Goal: Information Seeking & Learning: Compare options

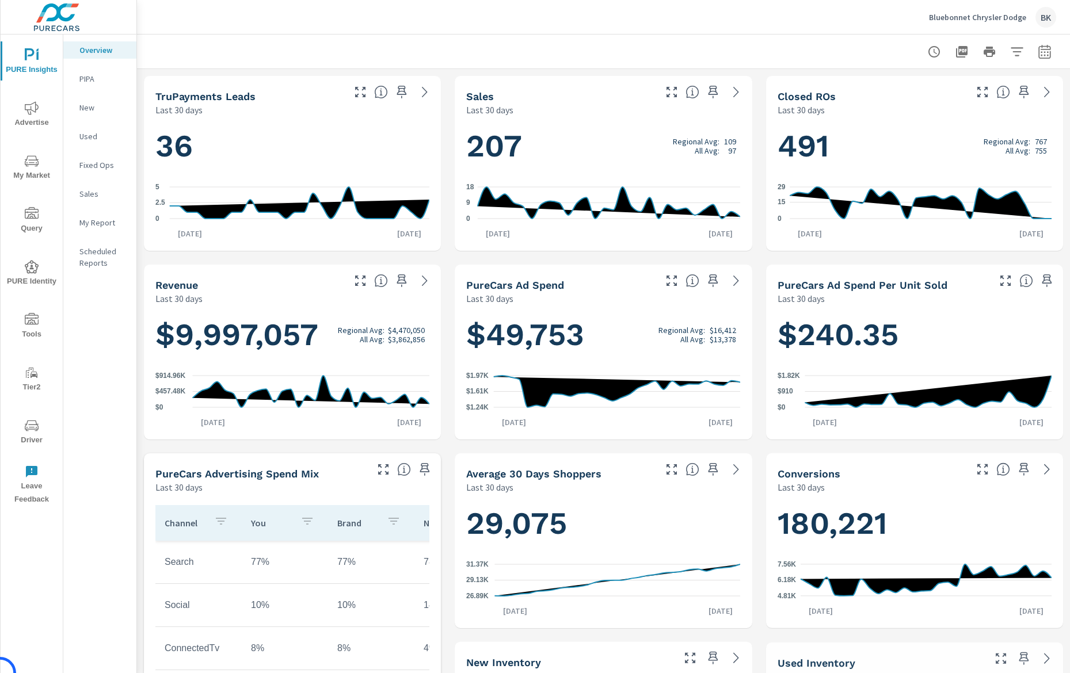
scroll to position [1, 0]
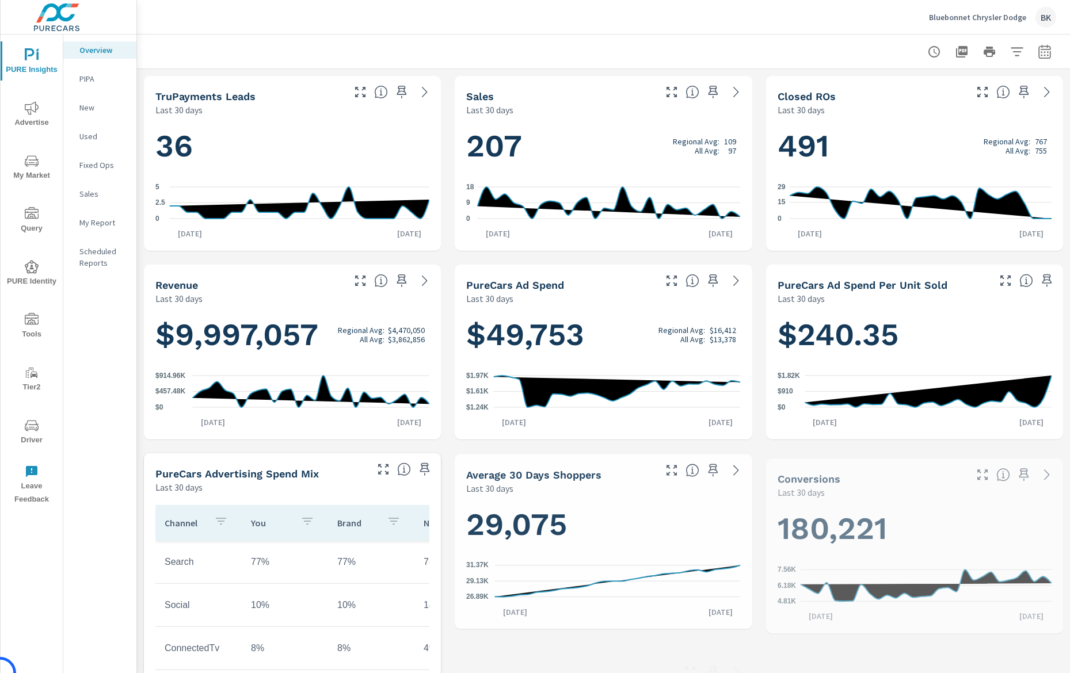
scroll to position [1, 0]
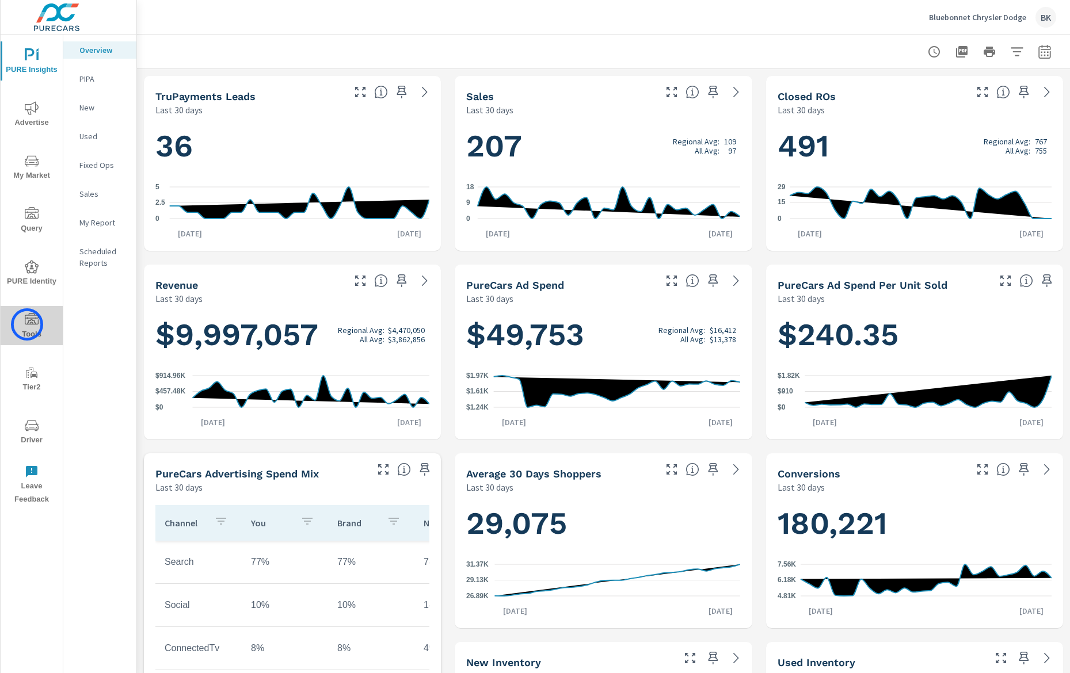
click at [27, 325] on icon "nav menu" at bounding box center [32, 320] width 14 height 14
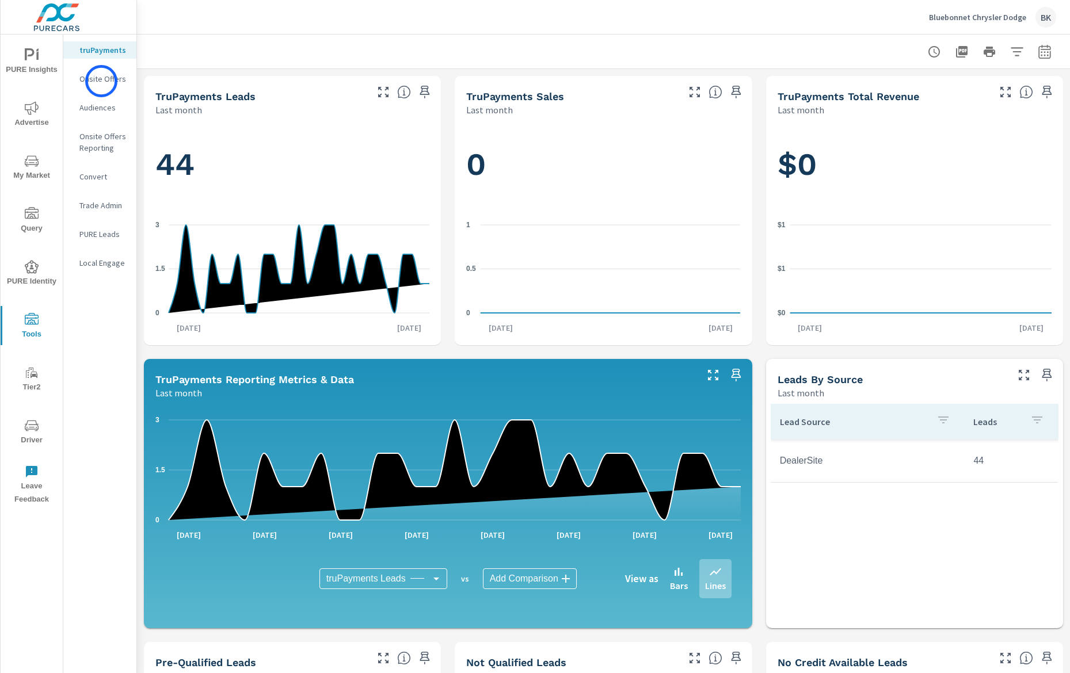
scroll to position [1, 0]
click at [101, 81] on p "Onsite Offers" at bounding box center [103, 79] width 48 height 12
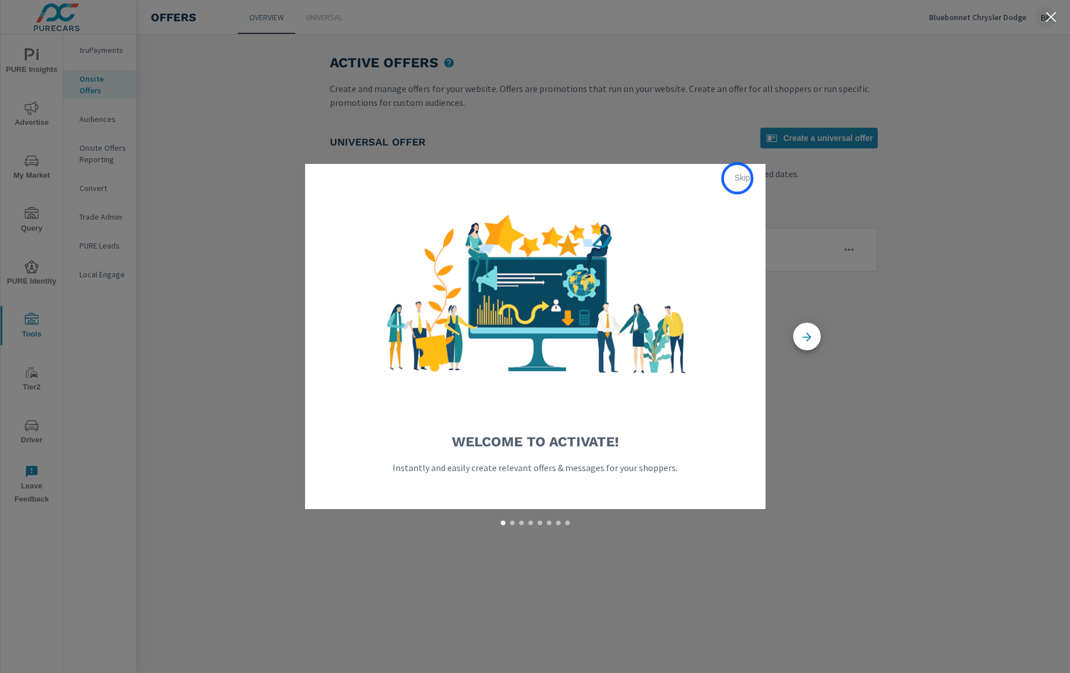
click at [737, 178] on span "Skip" at bounding box center [743, 178] width 28 height 10
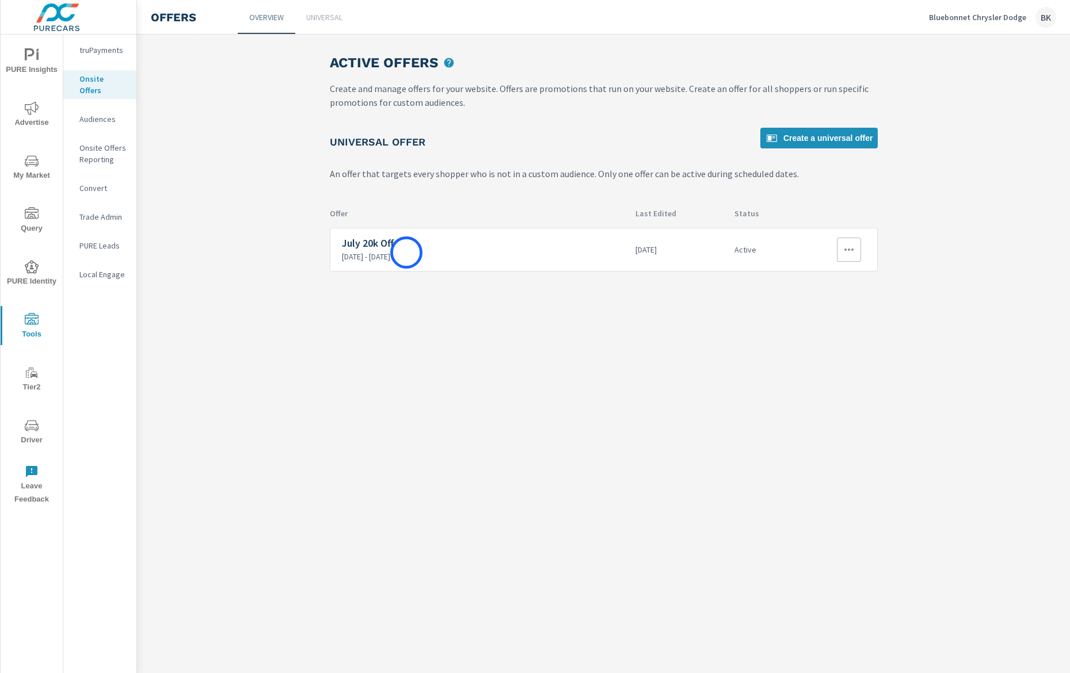
click at [407, 253] on p "8/3/2025 - 8/30/2025" at bounding box center [484, 256] width 285 height 10
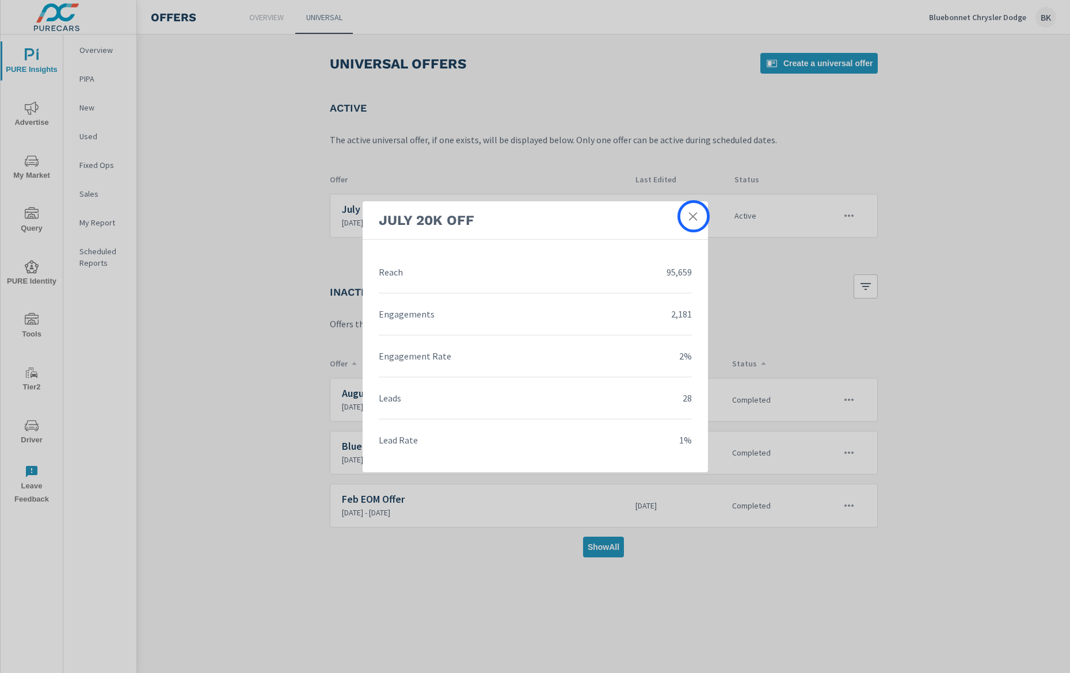
click at [693, 216] on icon at bounding box center [692, 216] width 8 height 8
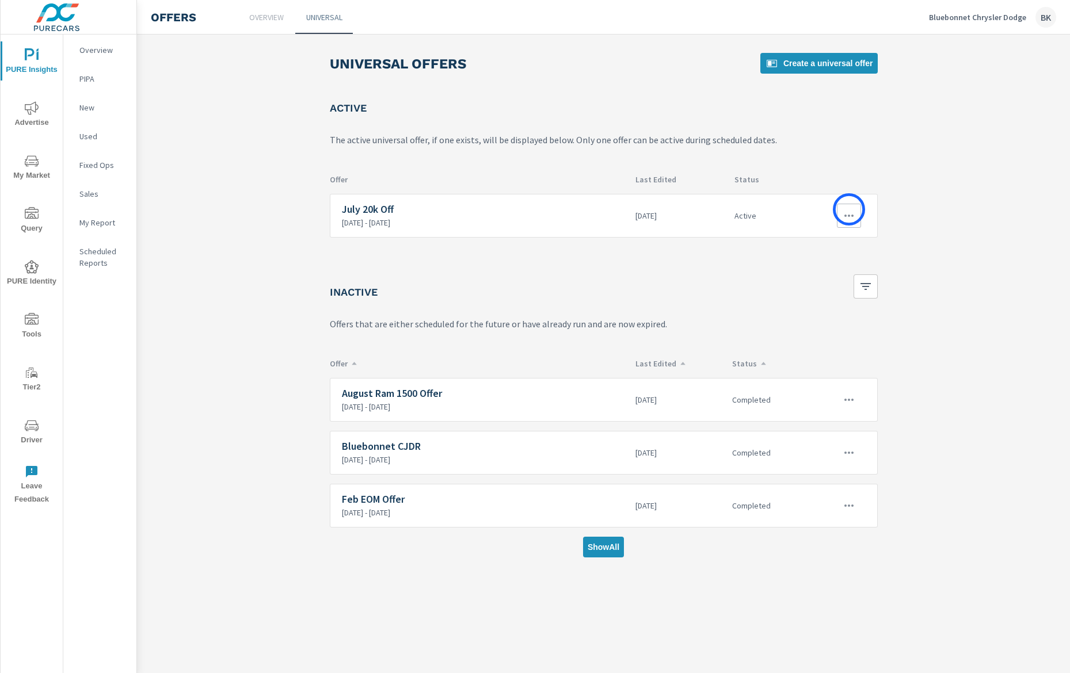
click at [849, 209] on icon "button" at bounding box center [849, 216] width 14 height 14
click at [841, 239] on link "Edit" at bounding box center [828, 242] width 64 height 28
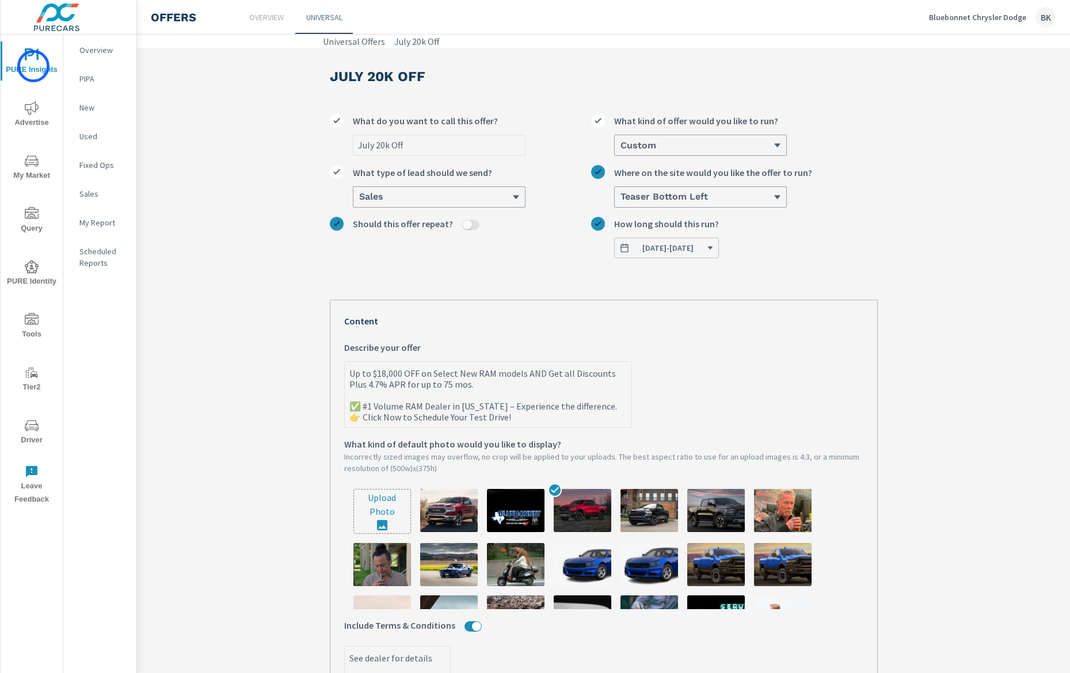
click at [33, 66] on span "PURE Insights" at bounding box center [31, 62] width 55 height 28
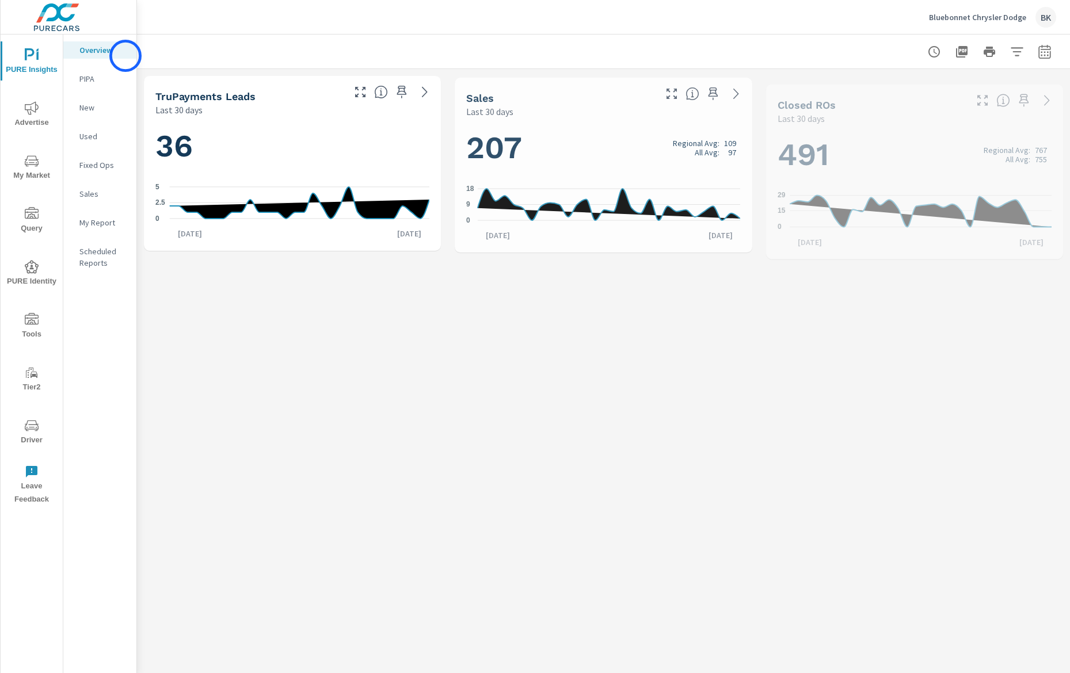
scroll to position [1, 0]
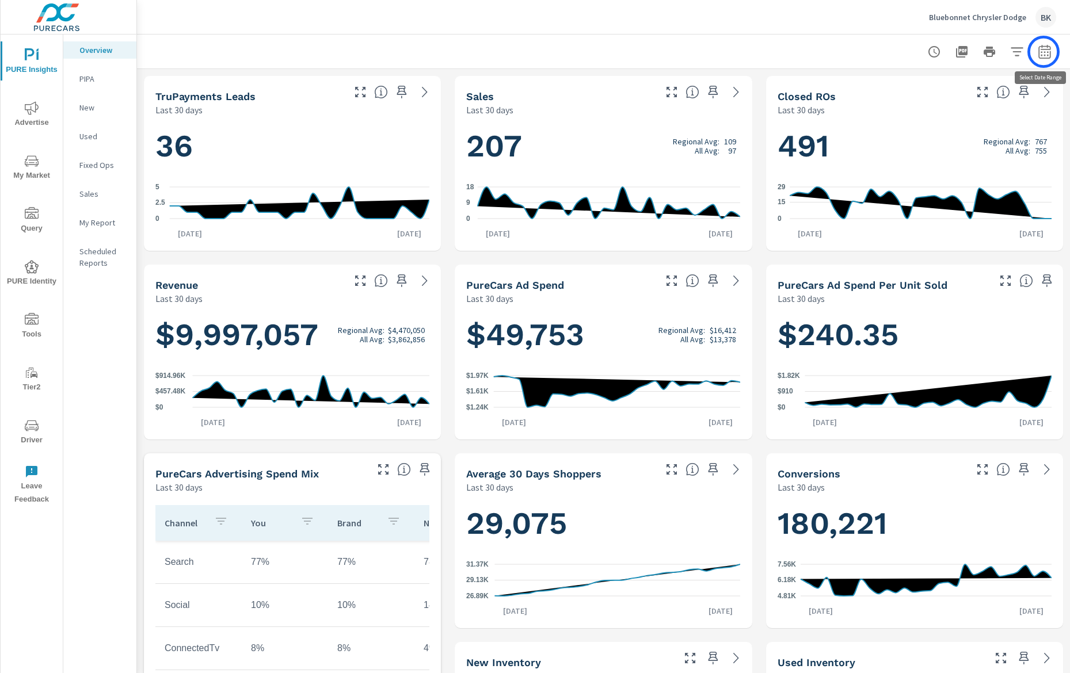
click at [1043, 52] on icon "button" at bounding box center [1045, 52] width 14 height 14
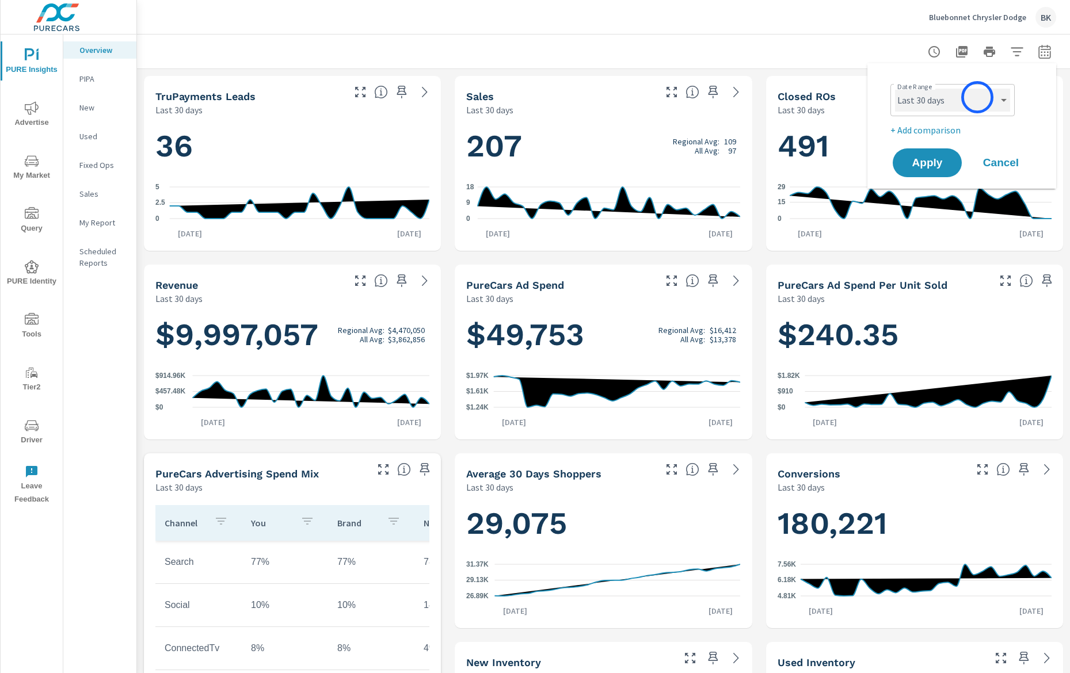
click at [977, 97] on select "Custom Yesterday Last week Last 7 days Last 14 days Last 30 days Last 45 days L…" at bounding box center [952, 100] width 115 height 23
click at [895, 89] on select "Custom Yesterday Last week Last 7 days Last 14 days Last 30 days Last 45 days L…" at bounding box center [952, 100] width 115 height 23
select select "Month to date"
click at [935, 127] on p "+ Add comparison" at bounding box center [963, 130] width 147 height 14
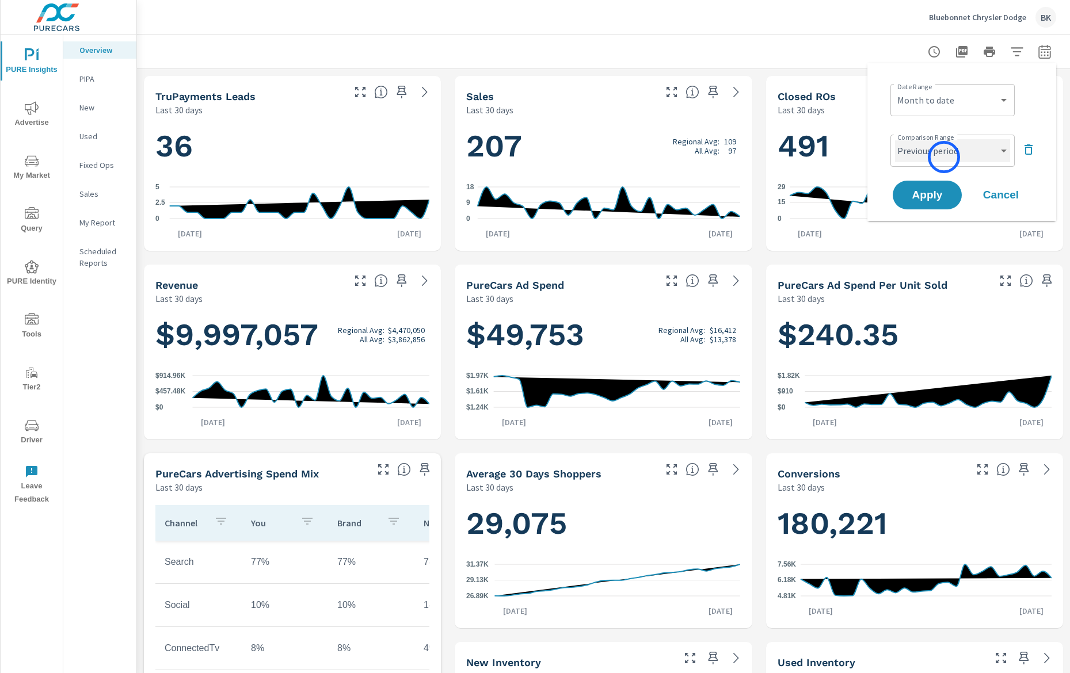
click at [944, 157] on select "Custom Previous period Previous month Previous year" at bounding box center [952, 150] width 115 height 23
click at [895, 139] on select "Custom Previous period Previous month Previous year" at bounding box center [952, 150] width 115 height 23
select select "Previous month"
click at [933, 193] on span "Apply" at bounding box center [927, 195] width 47 height 11
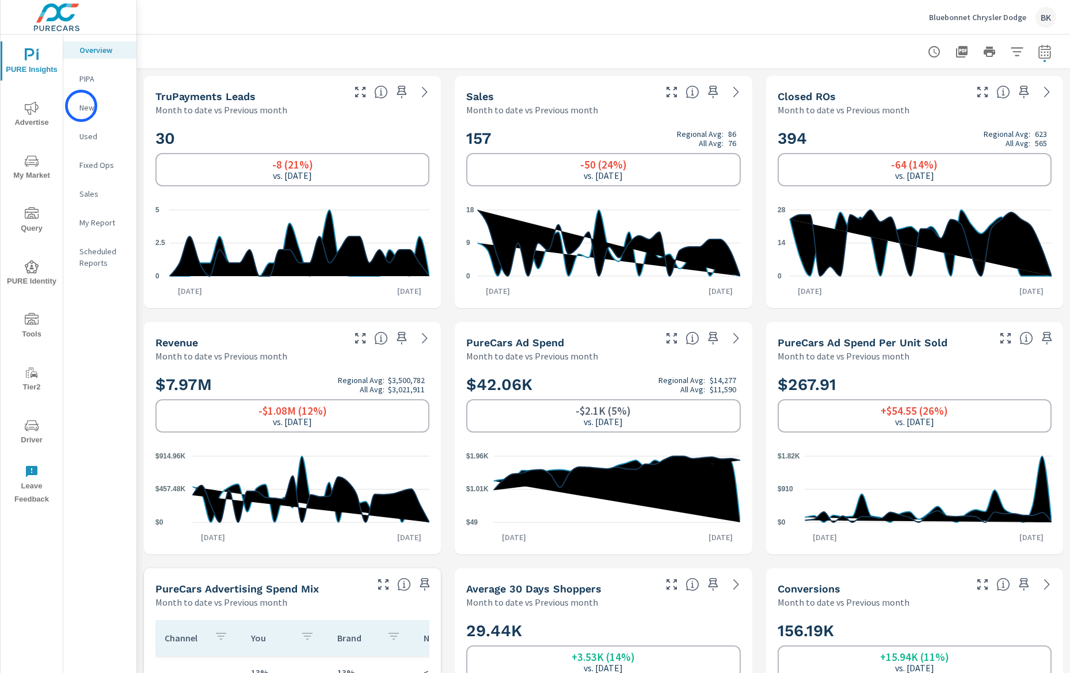
click at [81, 106] on p "New" at bounding box center [103, 108] width 48 height 12
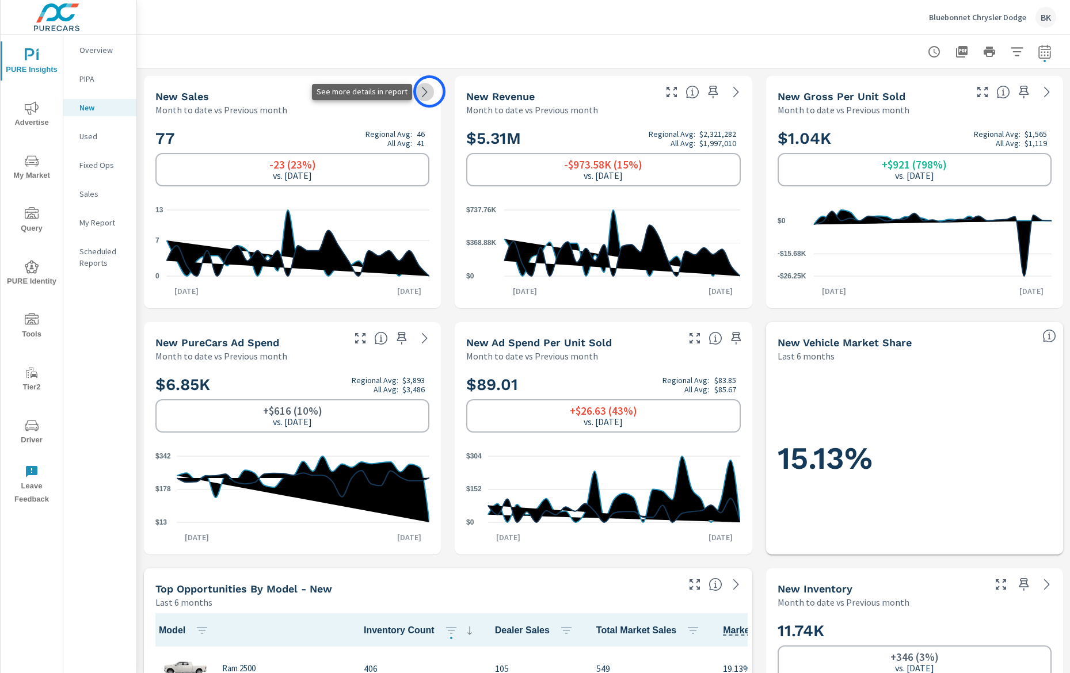
click at [429, 92] on icon at bounding box center [425, 92] width 14 height 14
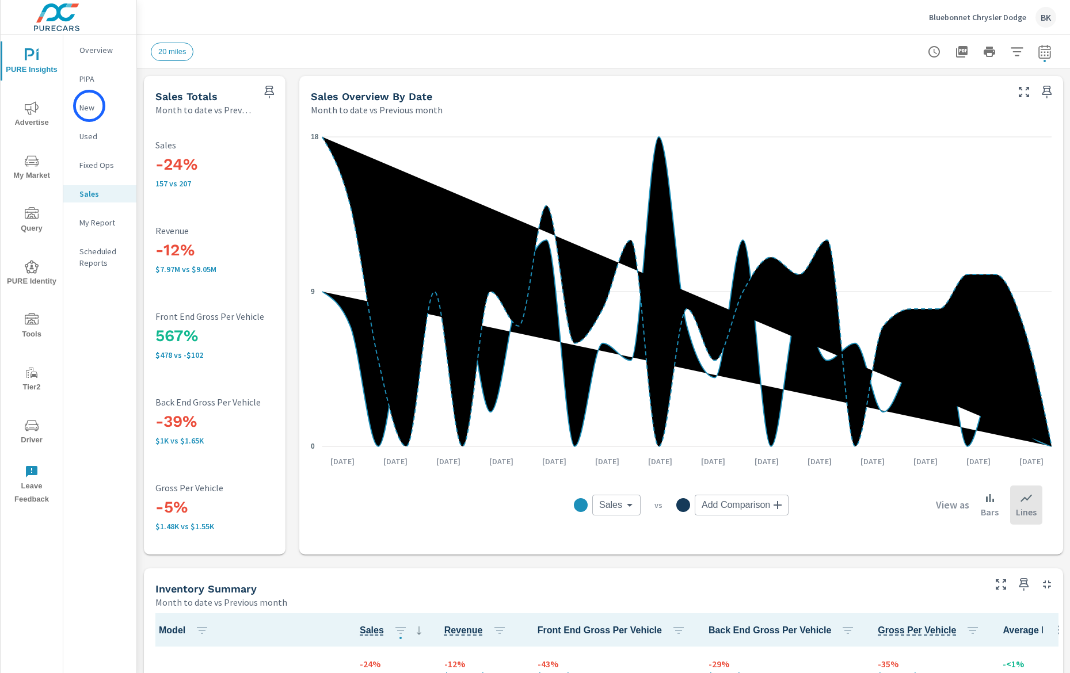
click at [89, 106] on p "New" at bounding box center [103, 108] width 48 height 12
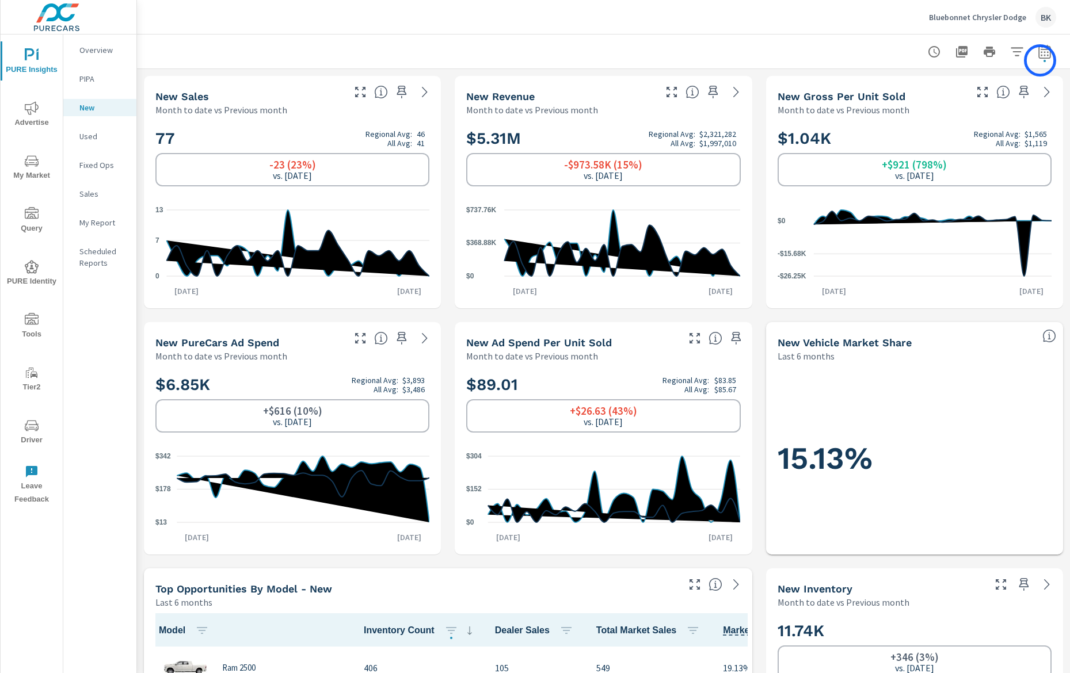
click at [1044, 56] on icon "button" at bounding box center [1045, 52] width 14 height 14
select select "Month to date"
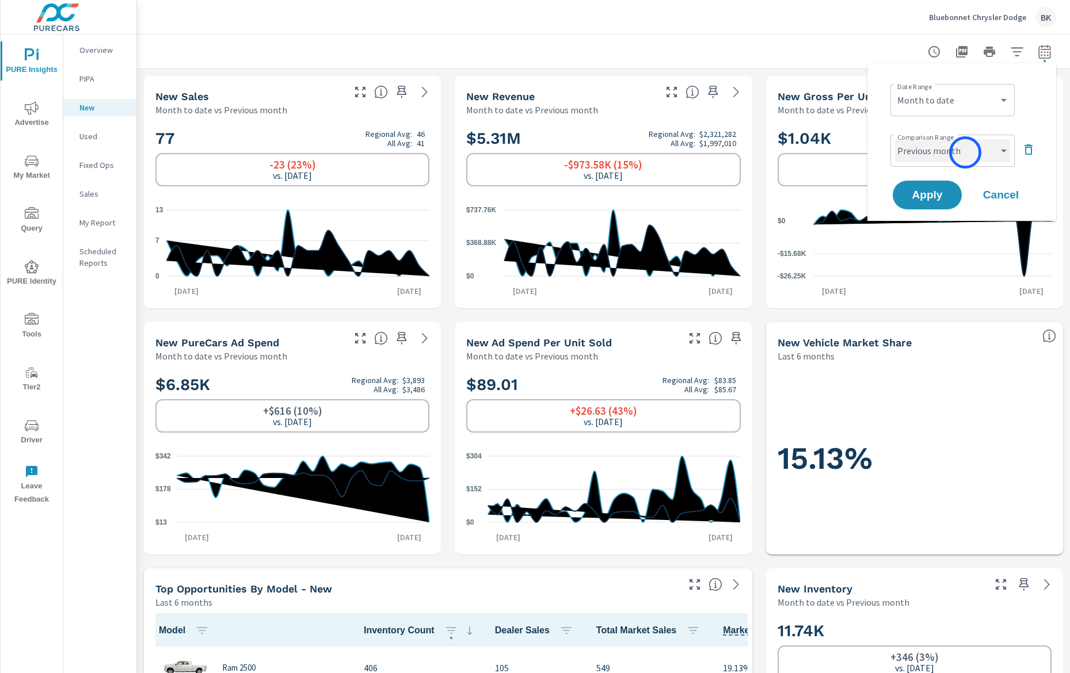
click at [965, 153] on select "Custom Previous period Previous month Previous year" at bounding box center [952, 150] width 115 height 23
click at [895, 139] on select "Custom Previous period Previous month Previous year" at bounding box center [952, 150] width 115 height 23
select select "Previous year"
click at [931, 204] on button "Apply" at bounding box center [926, 195] width 71 height 30
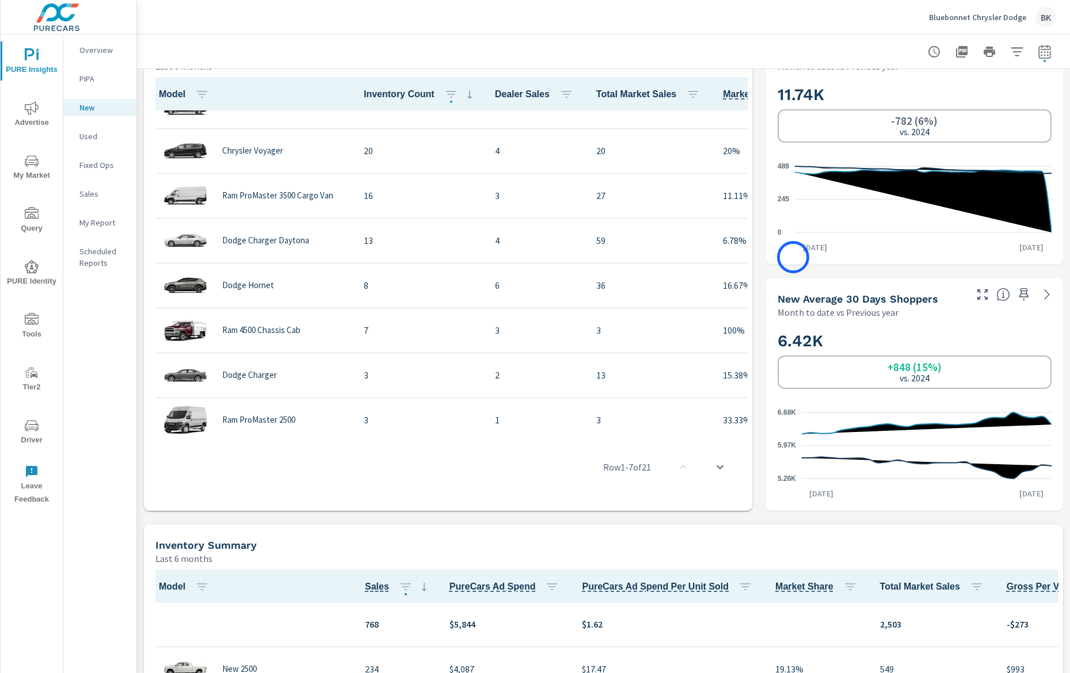
scroll to position [342, 0]
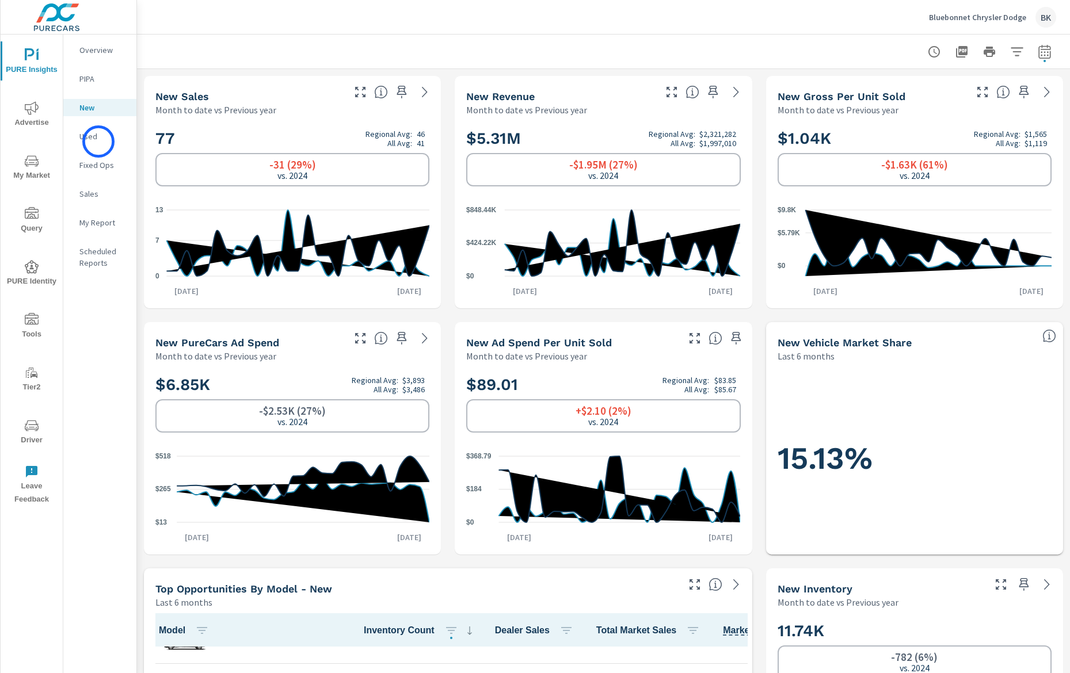
click at [98, 142] on p "Used" at bounding box center [103, 137] width 48 height 12
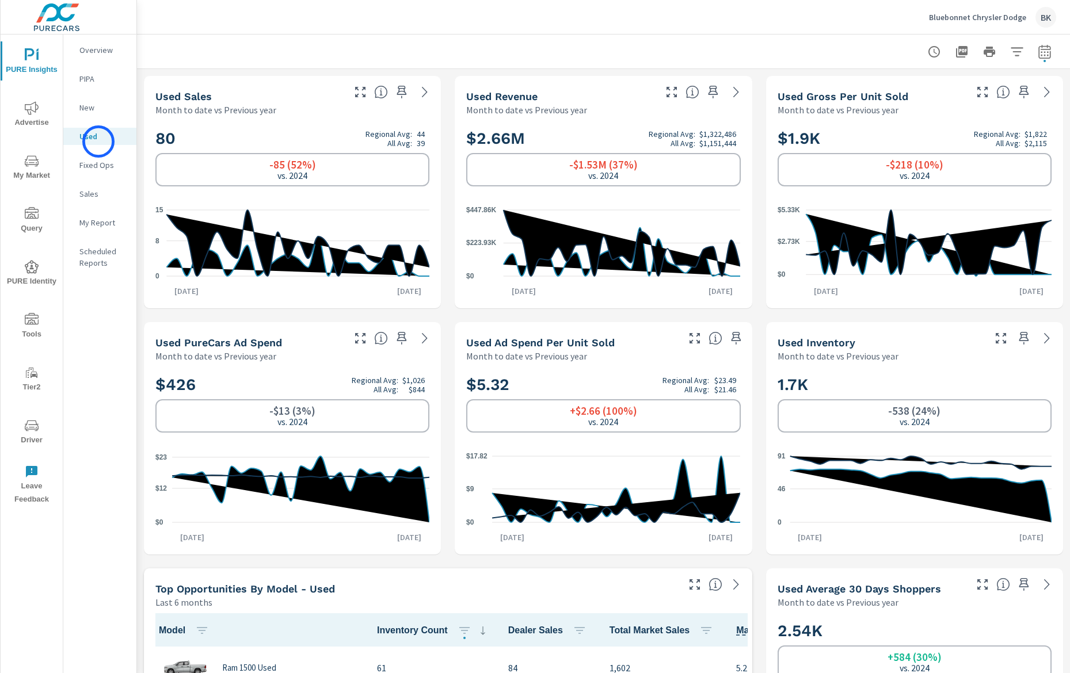
scroll to position [1, 0]
click at [98, 54] on p "Overview" at bounding box center [103, 50] width 48 height 12
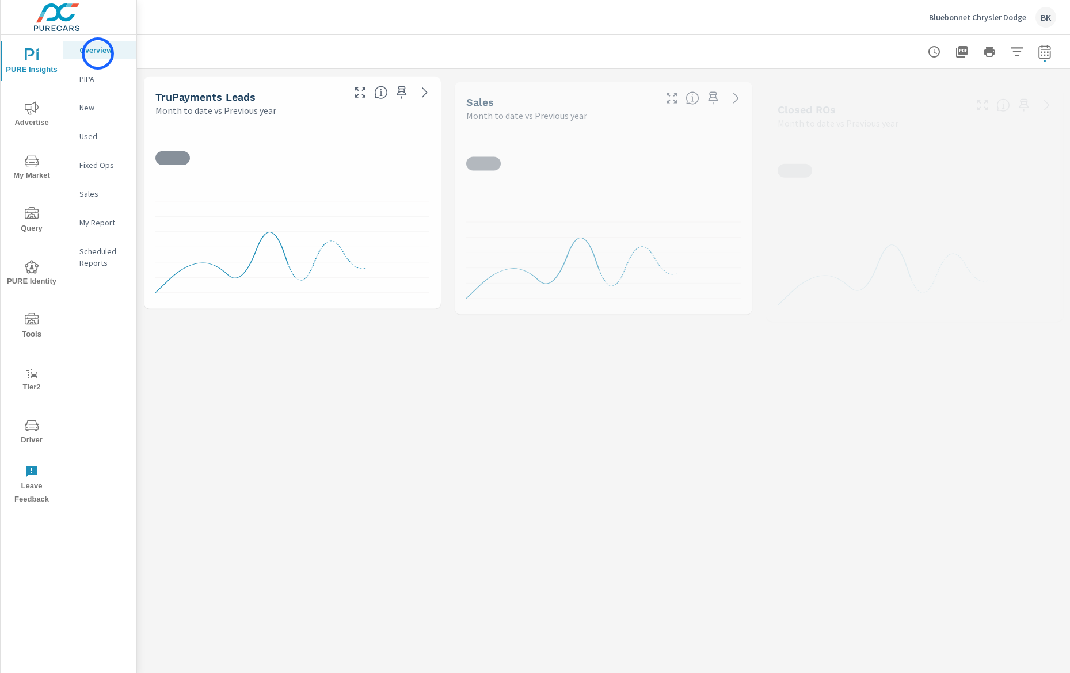
scroll to position [1, 0]
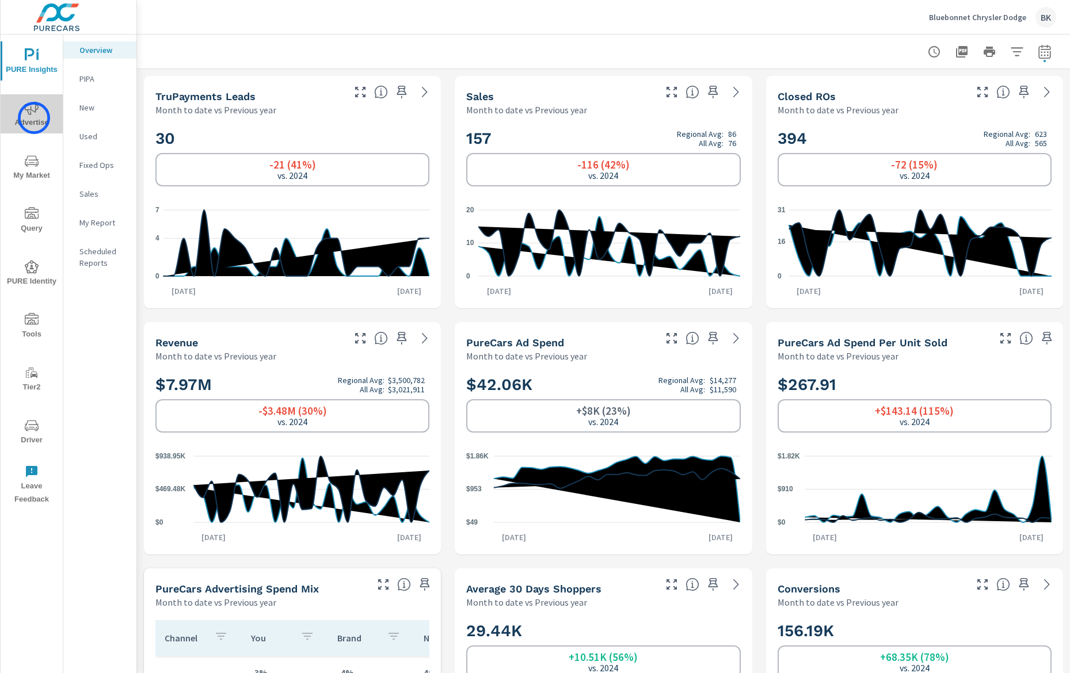
click at [34, 118] on span "Advertise" at bounding box center [31, 115] width 55 height 28
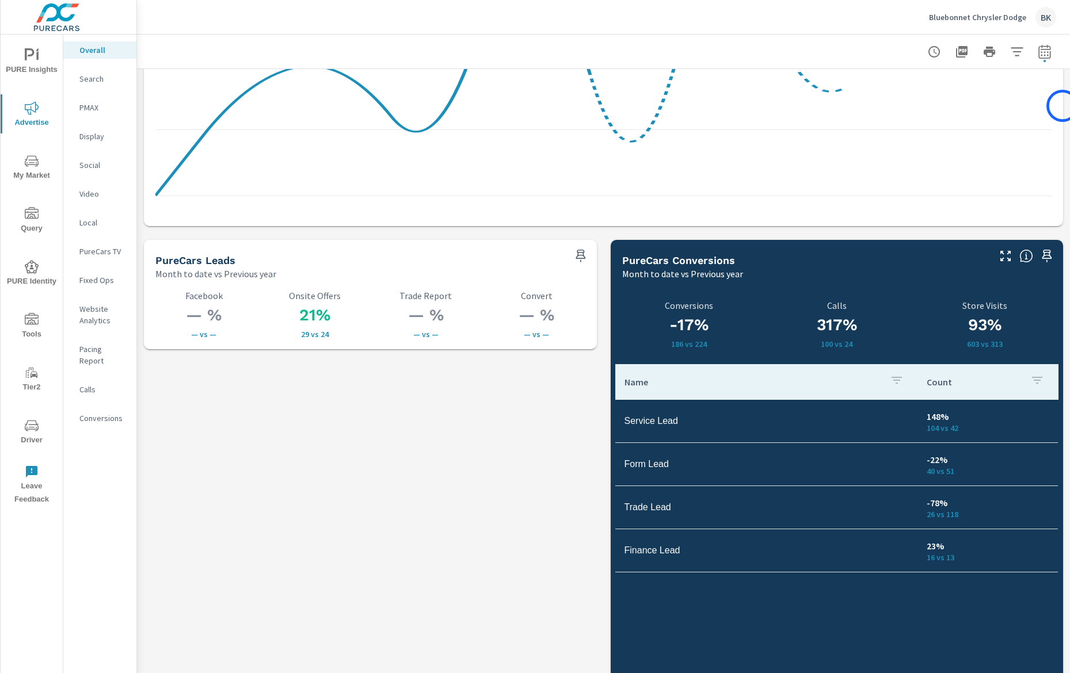
scroll to position [1489, 0]
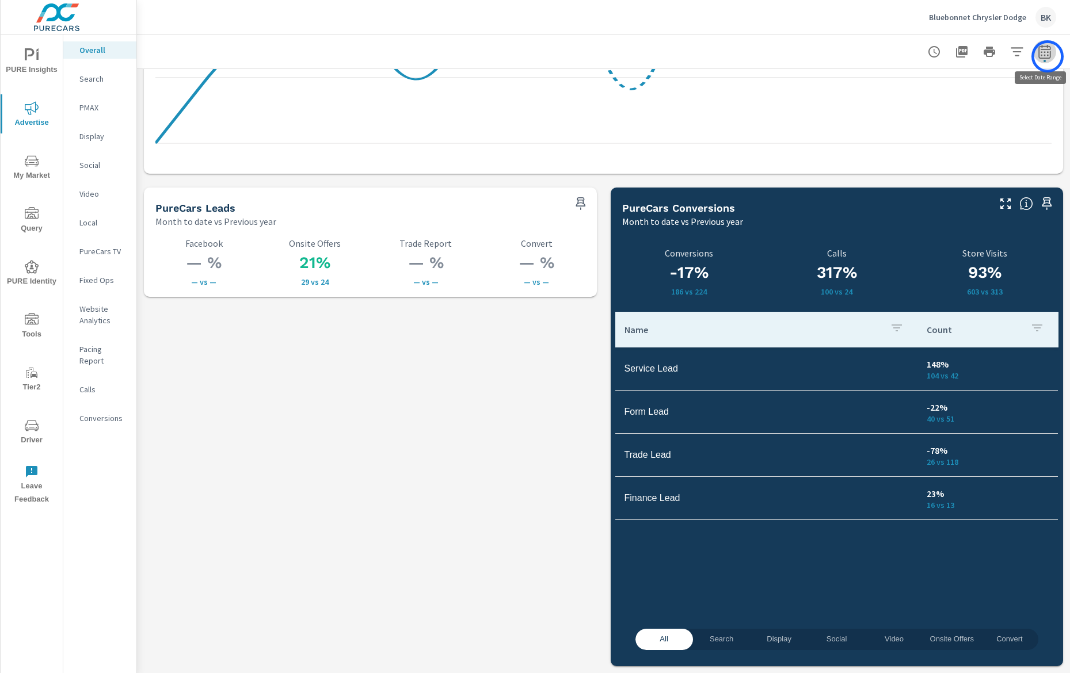
click at [1047, 56] on icon "button" at bounding box center [1045, 52] width 14 height 14
select select "Month to date"
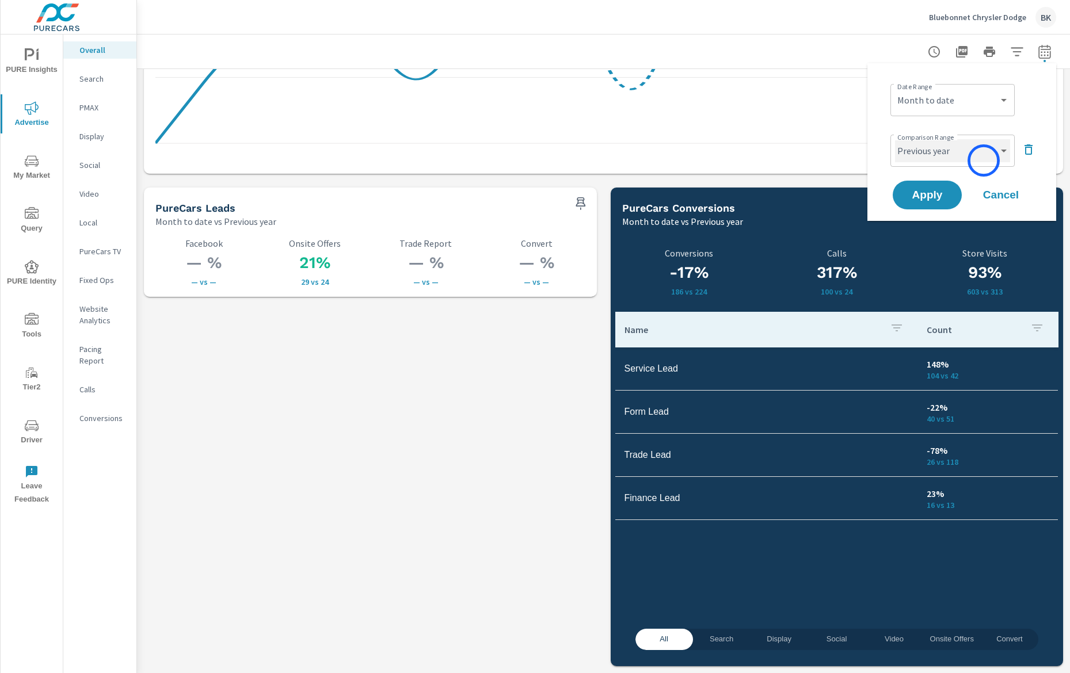
click at [984, 161] on select "Custom Previous period Previous month Previous year" at bounding box center [952, 150] width 115 height 23
click at [895, 139] on select "Custom Previous period Previous month Previous year" at bounding box center [952, 150] width 115 height 23
select select "Previous month"
click at [934, 198] on span "Apply" at bounding box center [927, 195] width 47 height 11
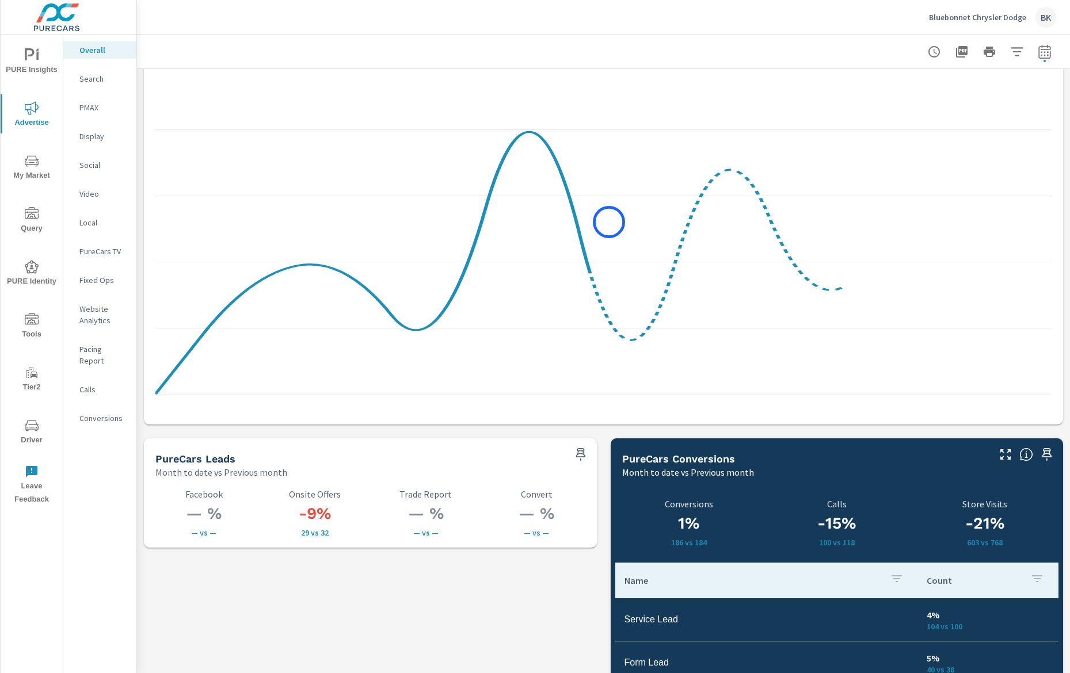
scroll to position [637, 0]
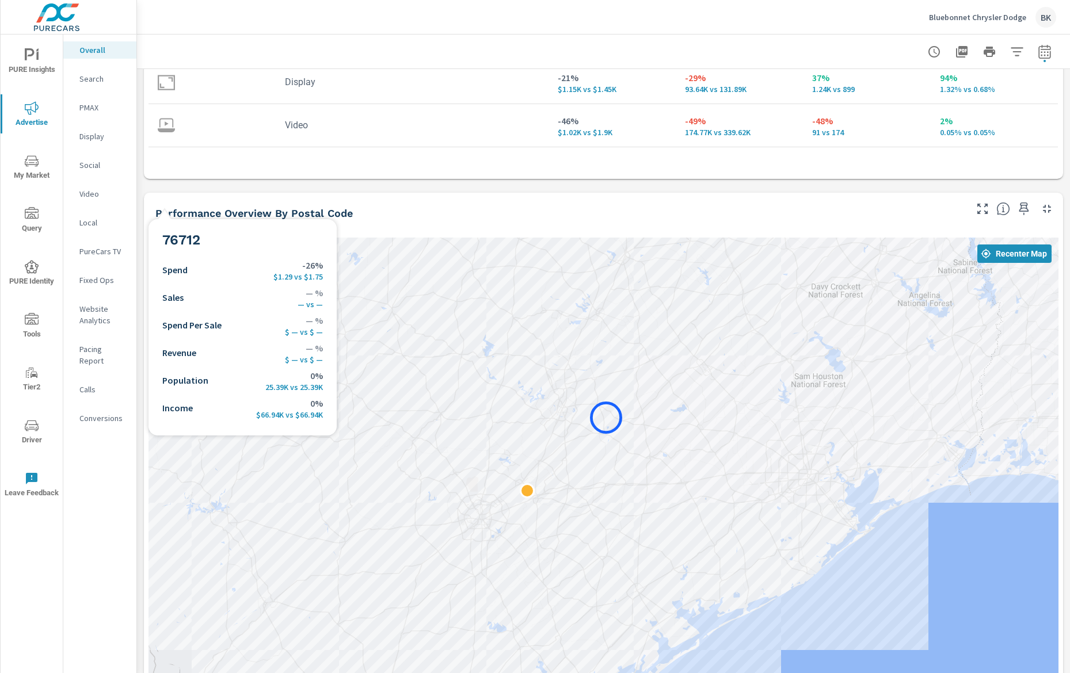
scroll to position [416, 0]
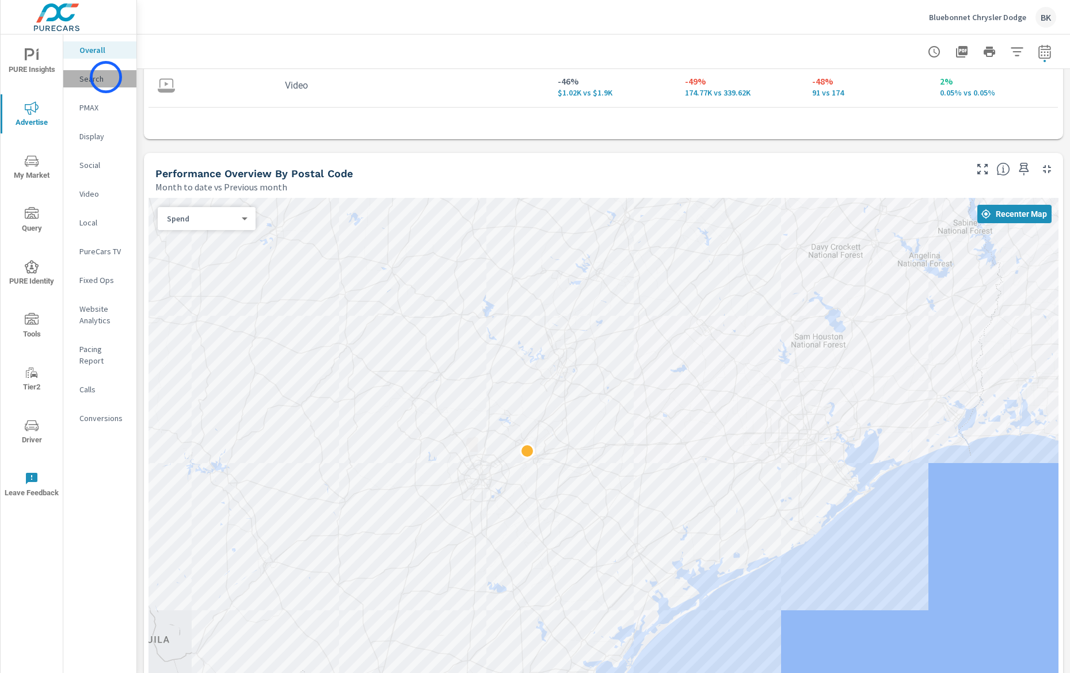
click at [106, 77] on p "Search" at bounding box center [103, 79] width 48 height 12
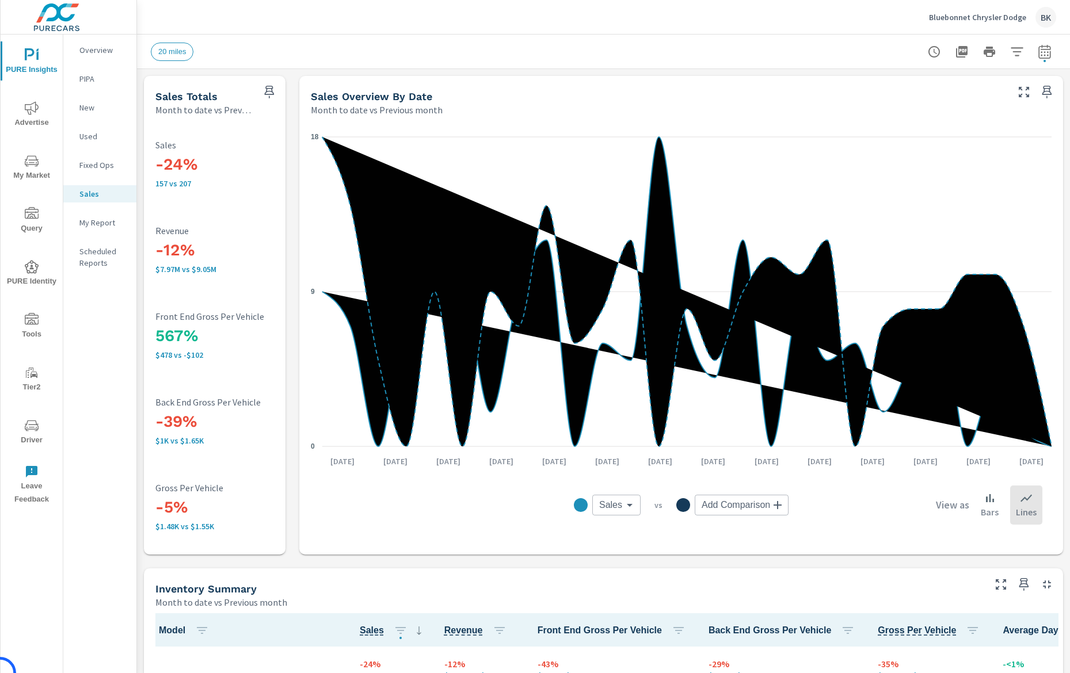
scroll to position [1, 0]
click at [23, 168] on span "My Market" at bounding box center [31, 168] width 55 height 28
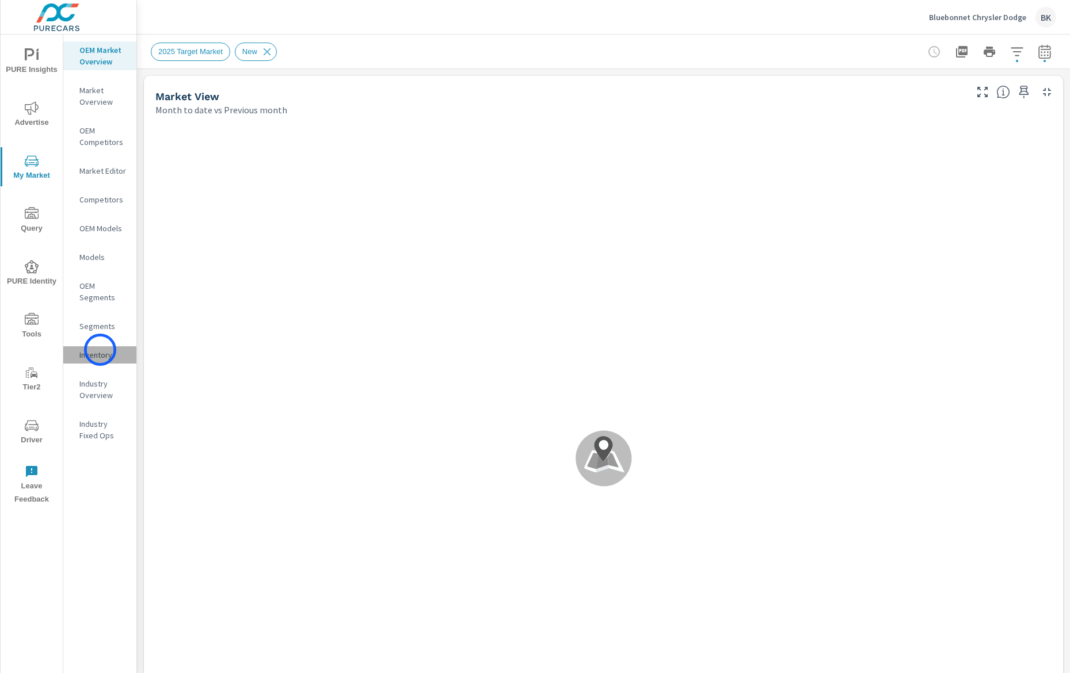
click at [100, 350] on p "Inventory" at bounding box center [103, 355] width 48 height 12
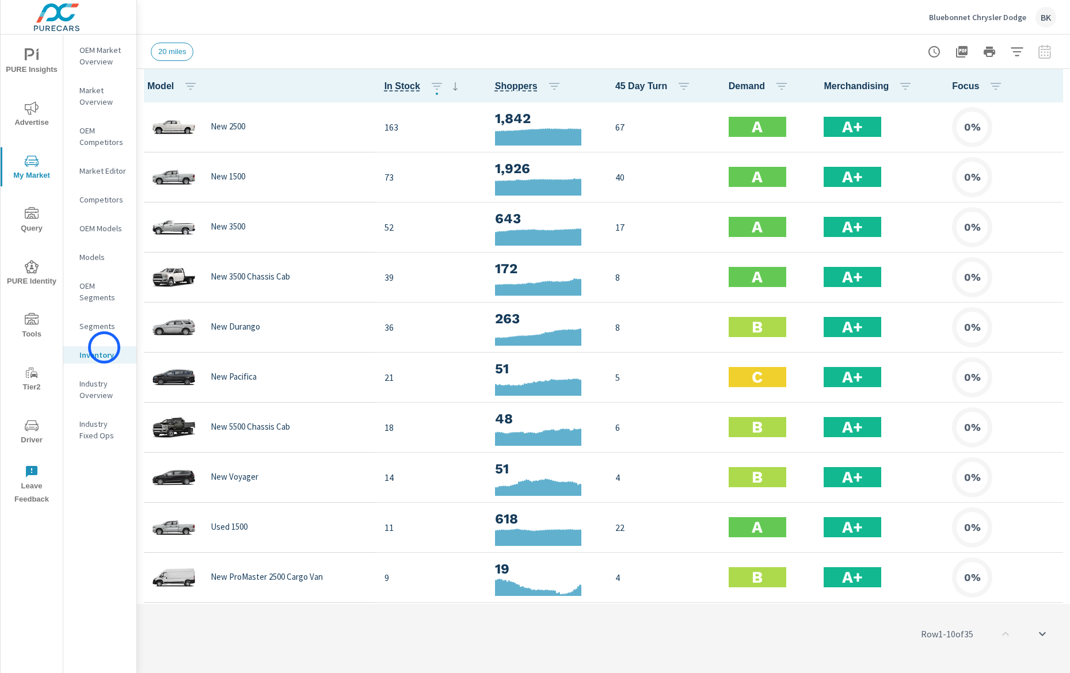
scroll to position [1, 0]
click at [97, 63] on p "OEM Market Overview" at bounding box center [103, 55] width 48 height 23
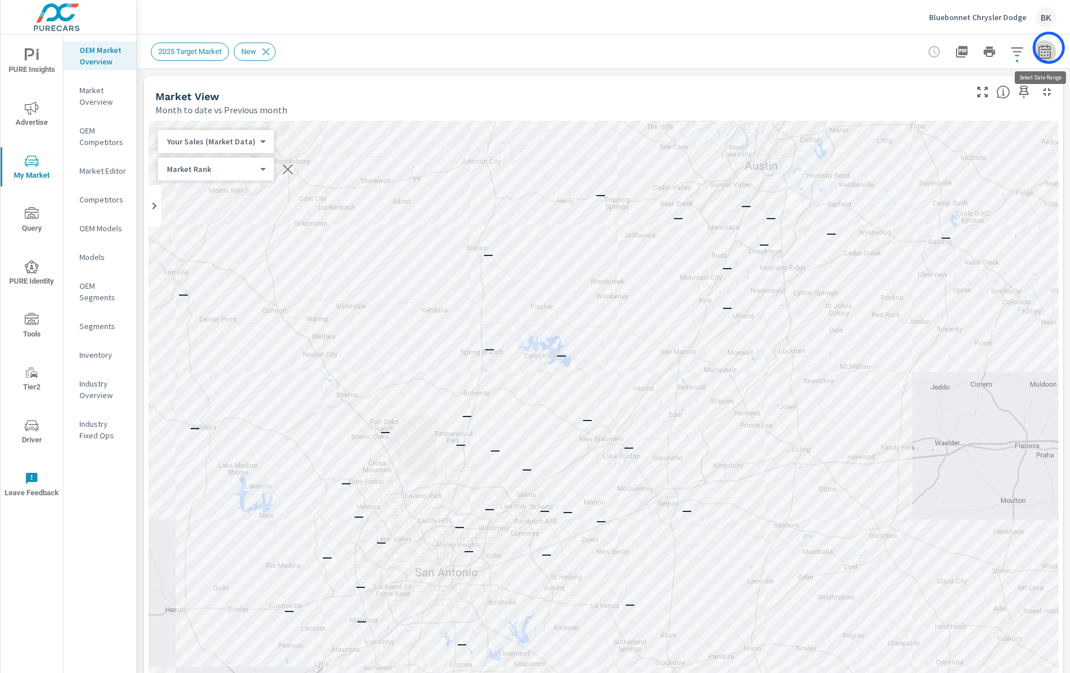
click at [1049, 48] on icon "button" at bounding box center [1045, 52] width 14 height 14
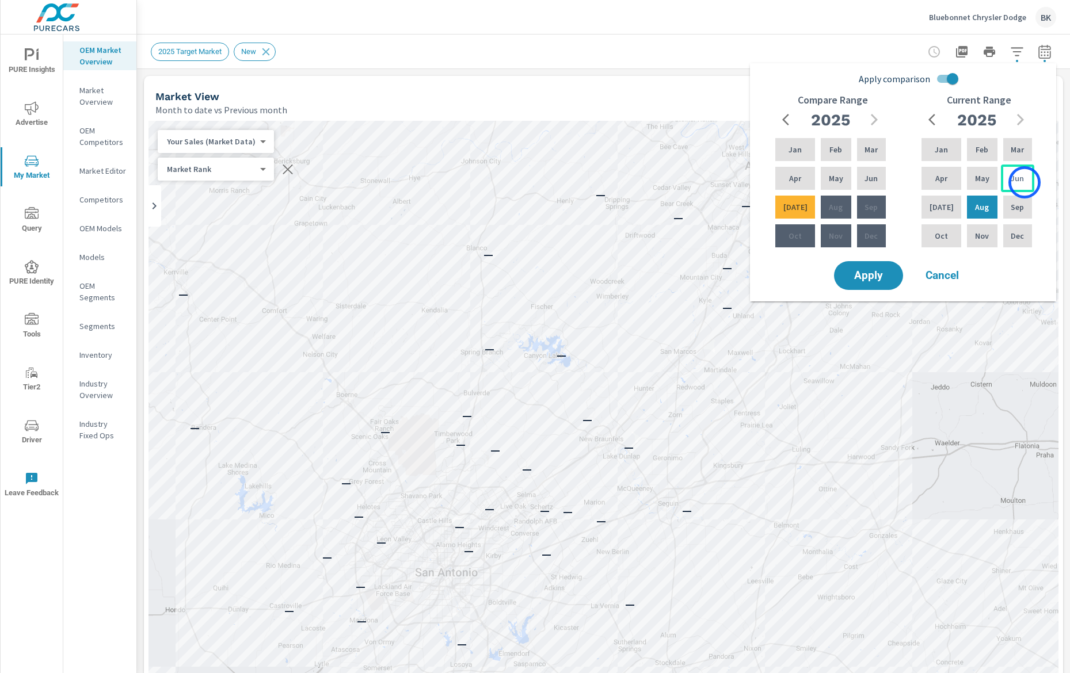
click at [1024, 182] on div "Jun" at bounding box center [1017, 179] width 33 height 28
click at [937, 149] on p "Jan" at bounding box center [941, 150] width 13 height 12
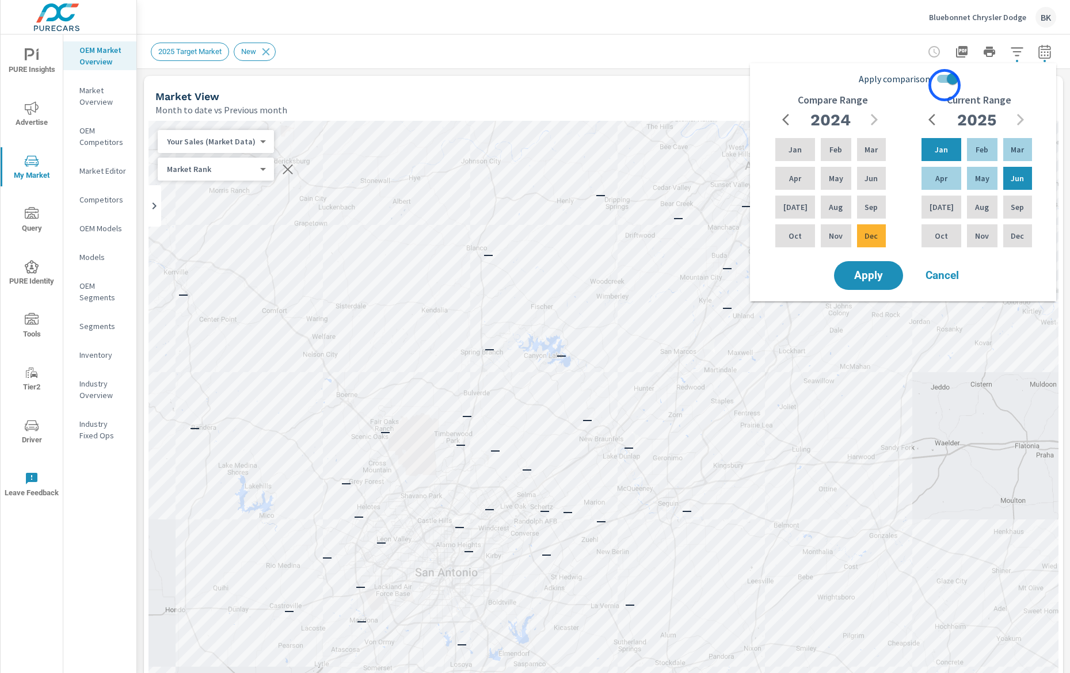
click at [944, 84] on input "Apply comparison" at bounding box center [953, 79] width 66 height 22
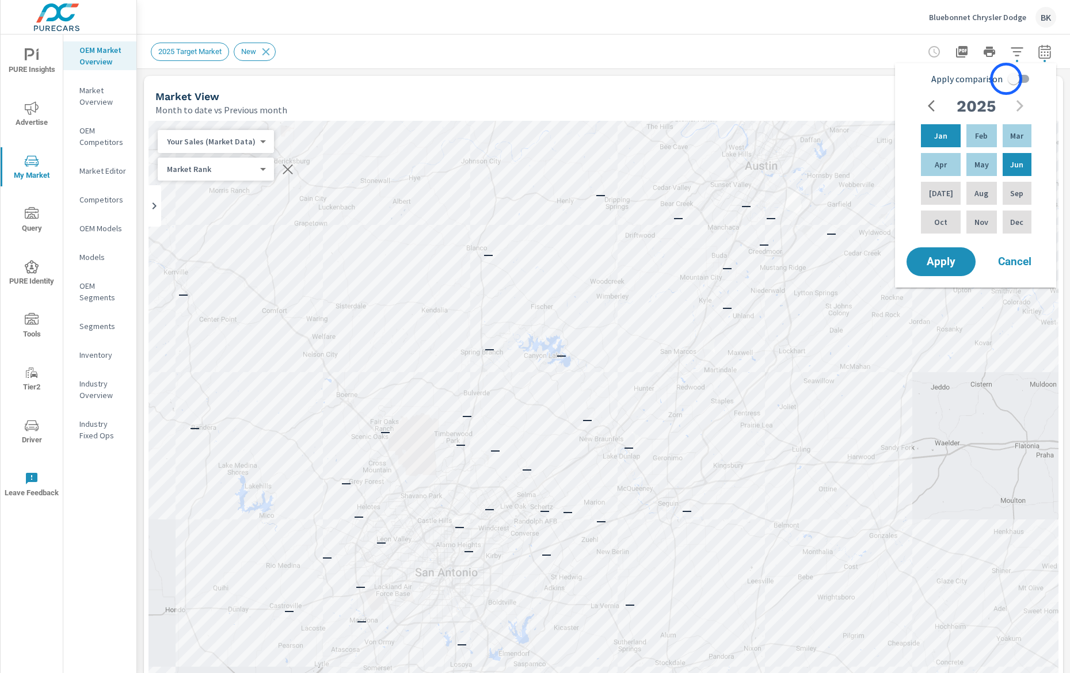
click at [1006, 79] on input "Apply comparison" at bounding box center [1014, 79] width 66 height 22
checkbox input "true"
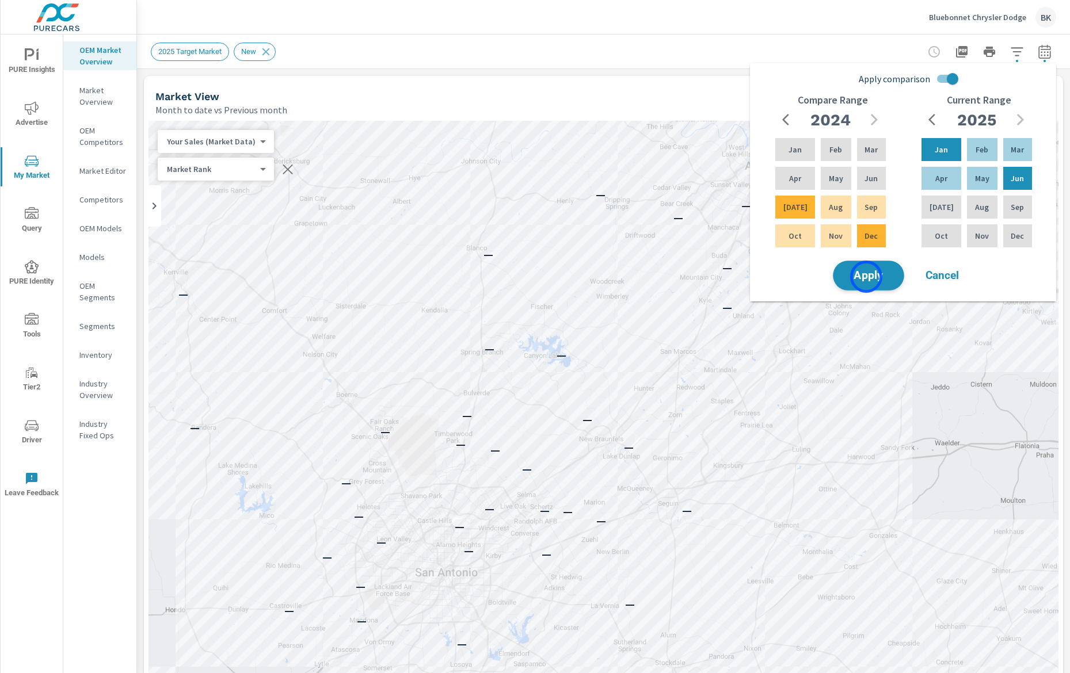
click at [866, 277] on span "Apply" at bounding box center [868, 275] width 47 height 11
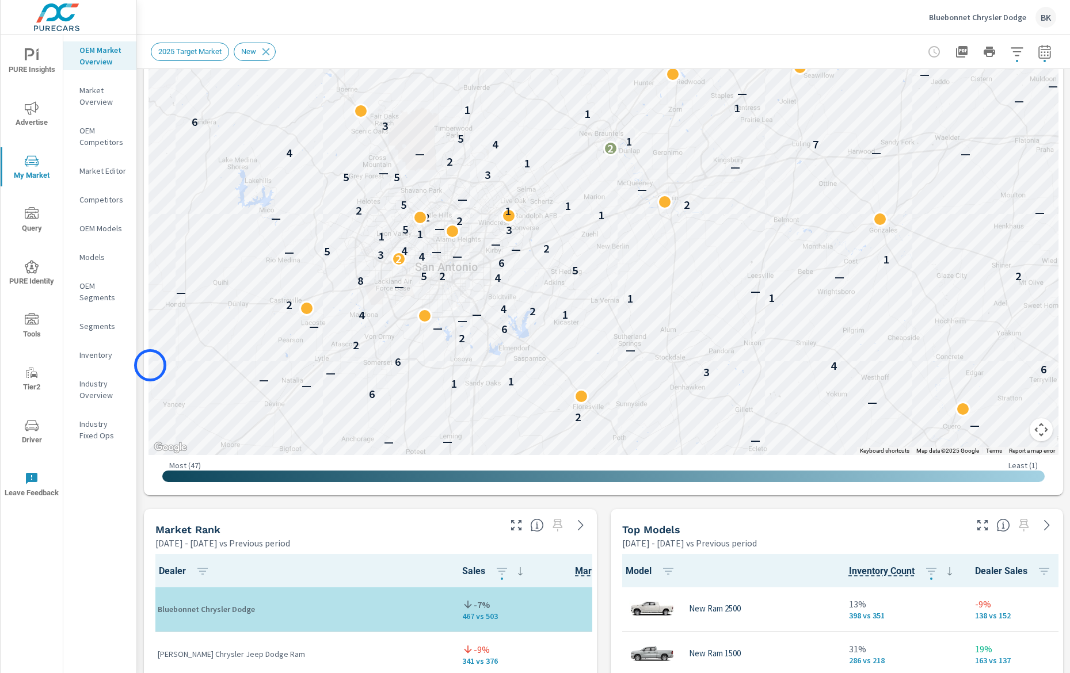
scroll to position [300, 0]
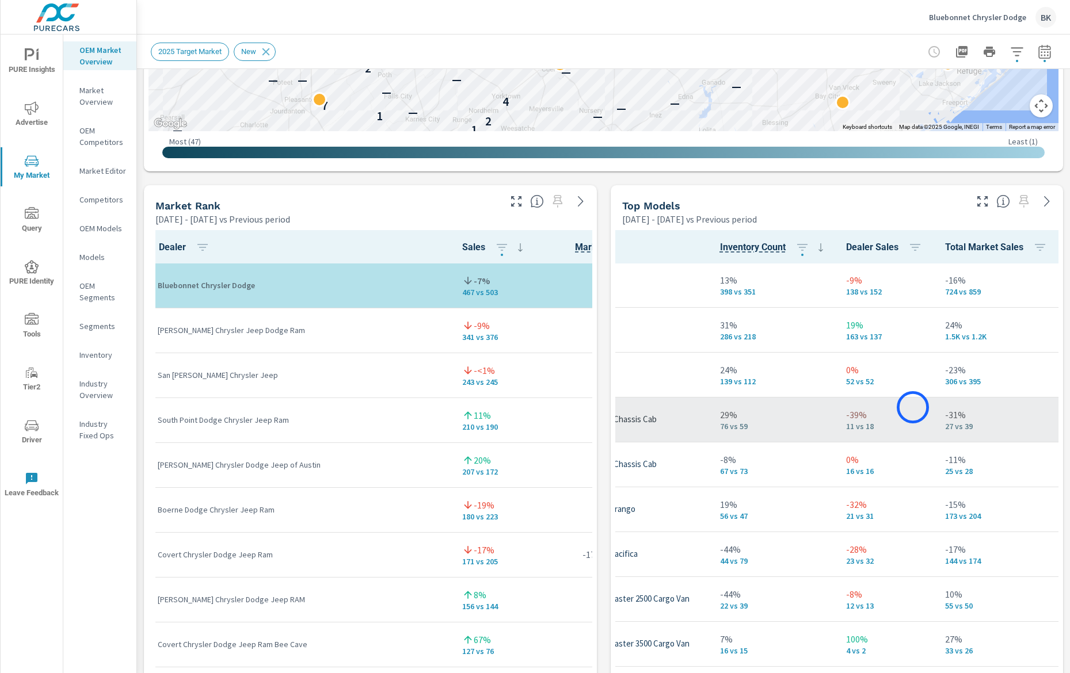
scroll to position [1, 171]
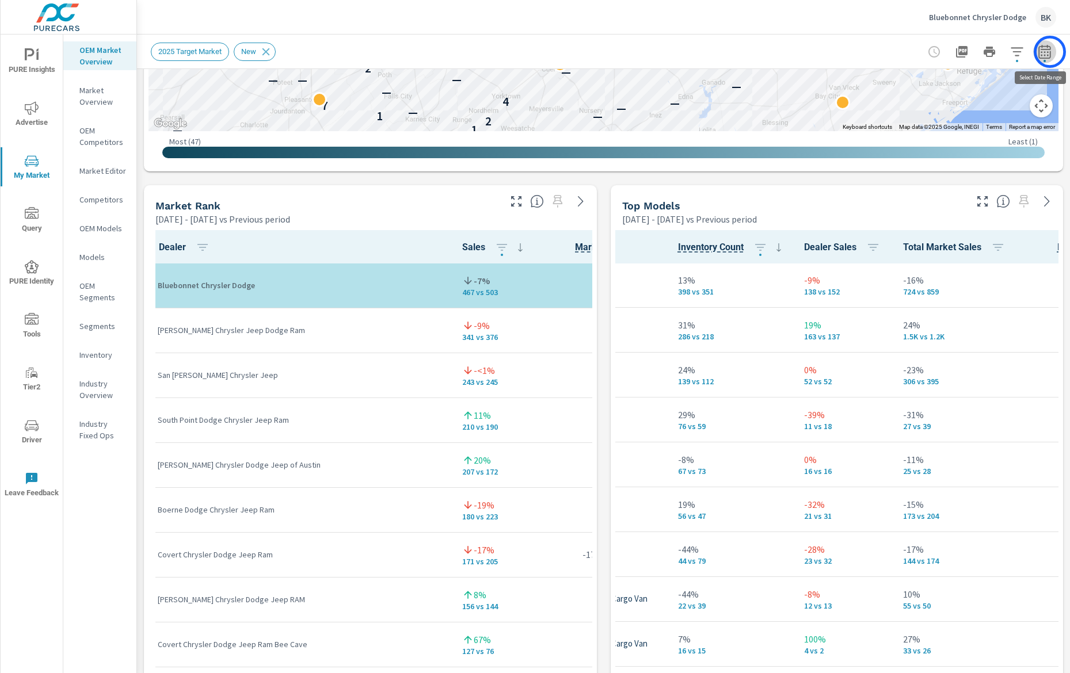
click at [1050, 52] on icon "button" at bounding box center [1044, 51] width 12 height 14
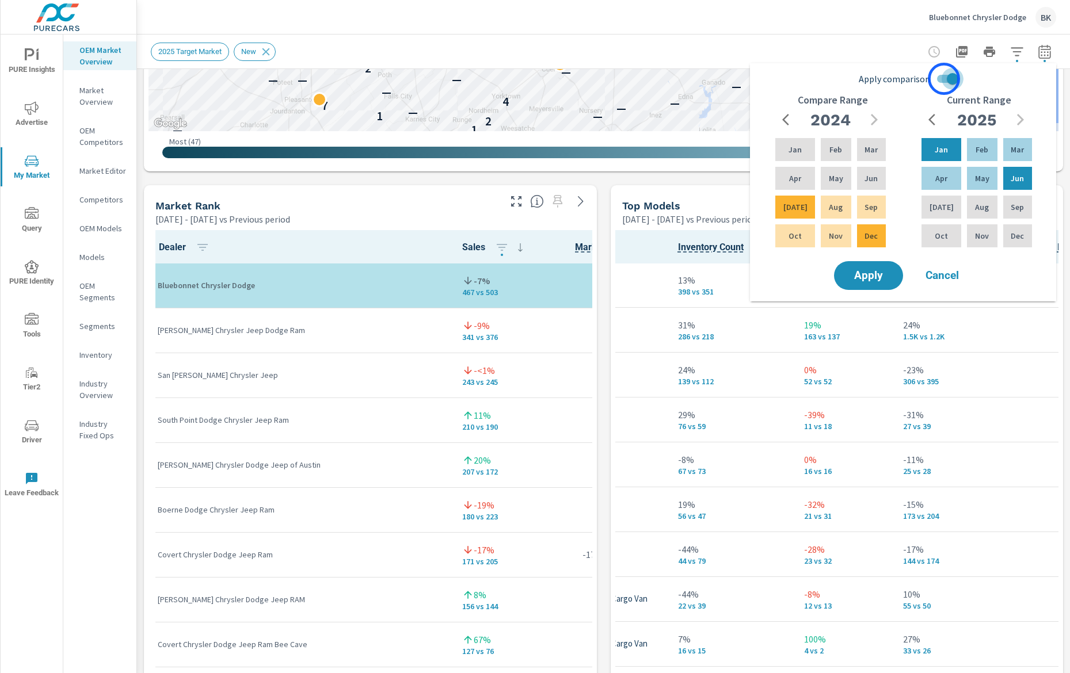
click at [944, 79] on input "Apply comparison" at bounding box center [953, 79] width 66 height 22
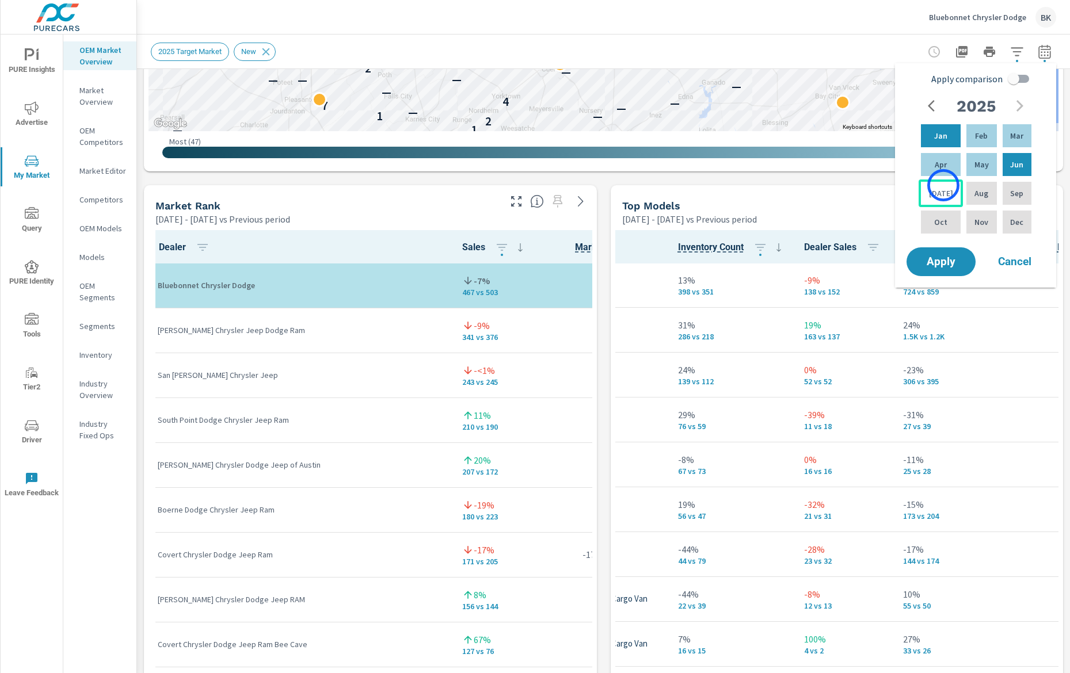
click at [943, 185] on div "[DATE]" at bounding box center [940, 194] width 44 height 28
click at [975, 145] on div "Feb" at bounding box center [981, 136] width 35 height 28
click at [1021, 78] on input "Apply comparison" at bounding box center [1014, 79] width 66 height 22
checkbox input "true"
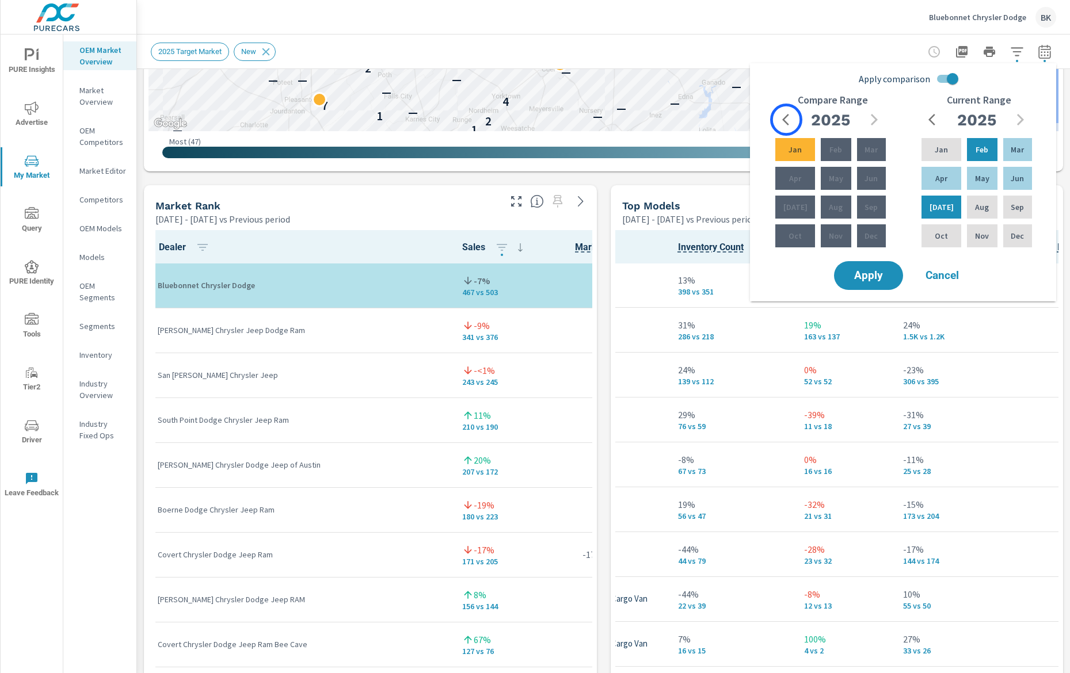
click at [786, 120] on icon "button" at bounding box center [789, 120] width 14 height 14
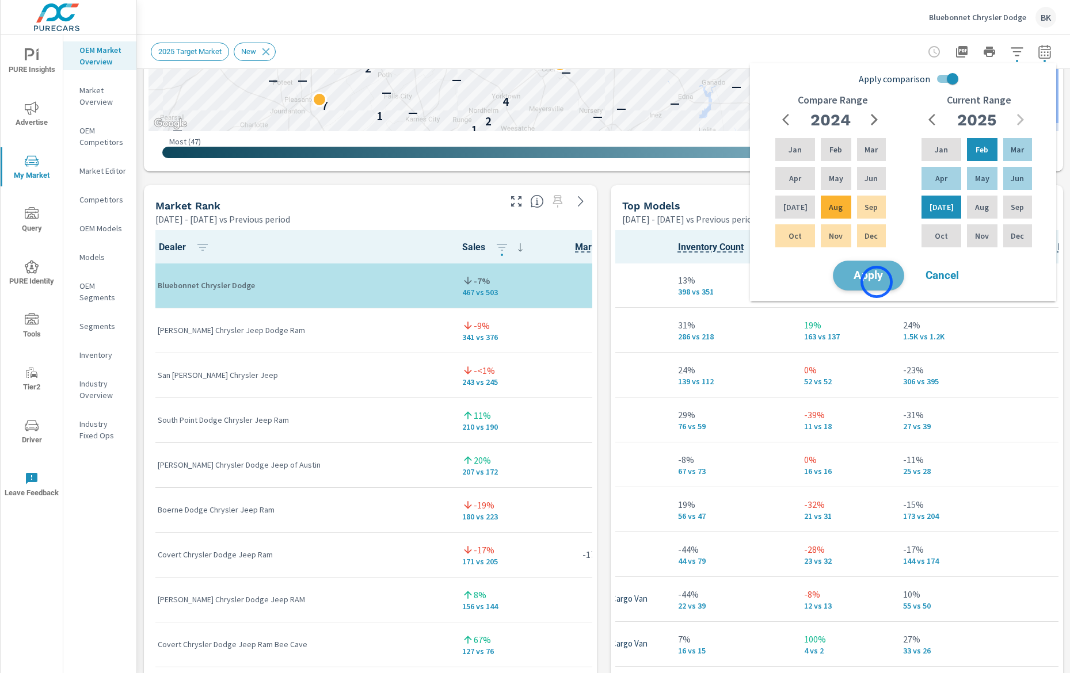
click at [876, 282] on button "Apply" at bounding box center [868, 276] width 71 height 30
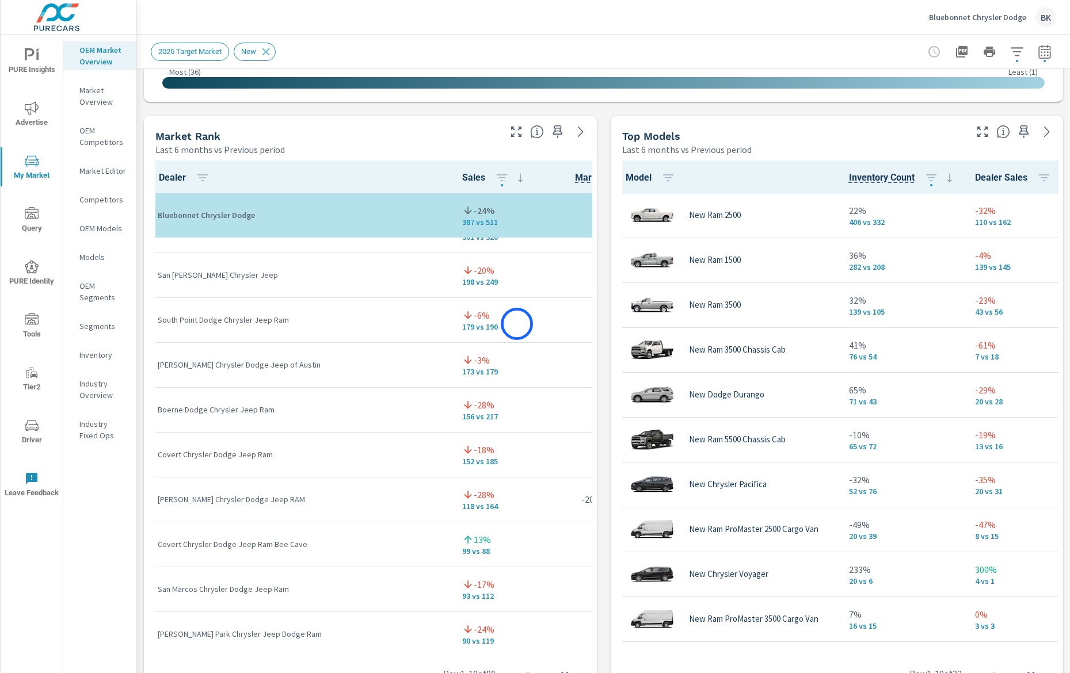
scroll to position [32, 0]
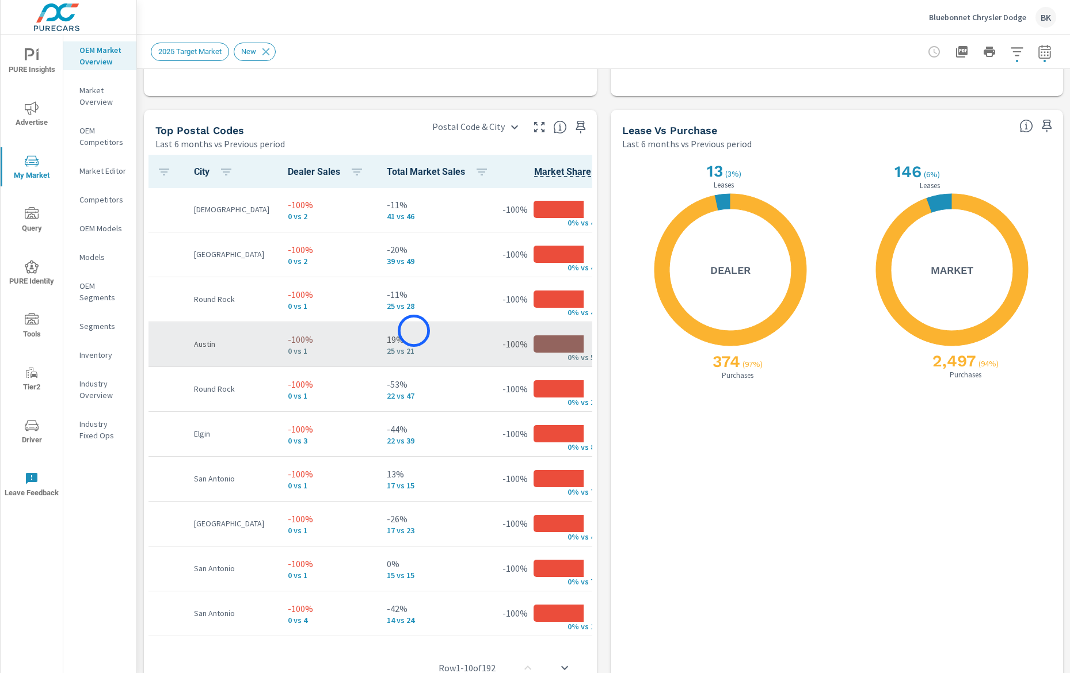
scroll to position [1, 0]
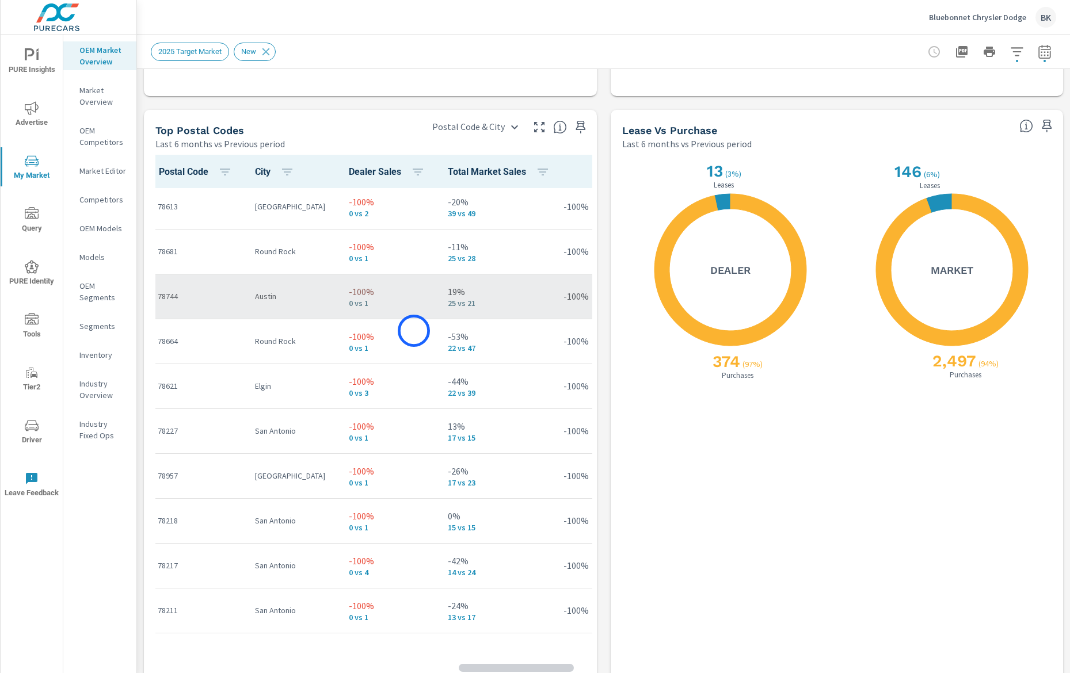
scroll to position [52, 0]
